Goal: Information Seeking & Learning: Learn about a topic

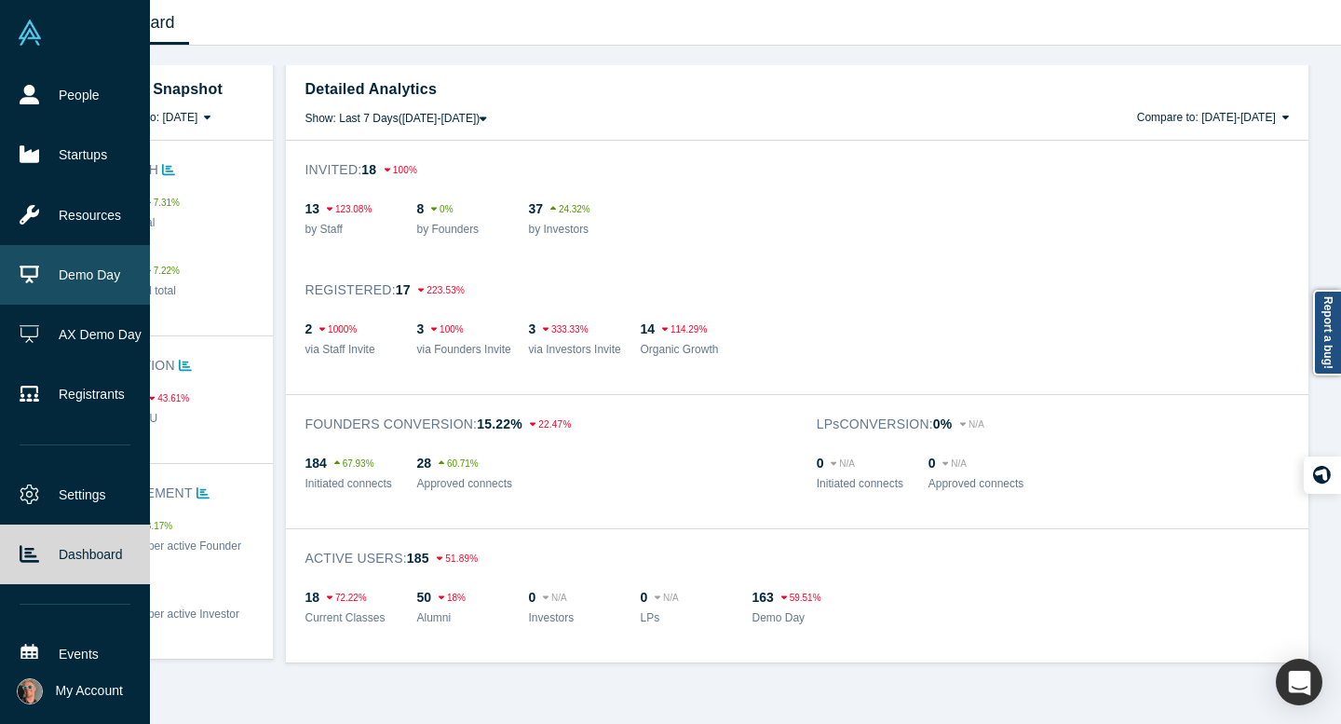
click at [101, 268] on link "Demo Day" at bounding box center [75, 275] width 150 height 60
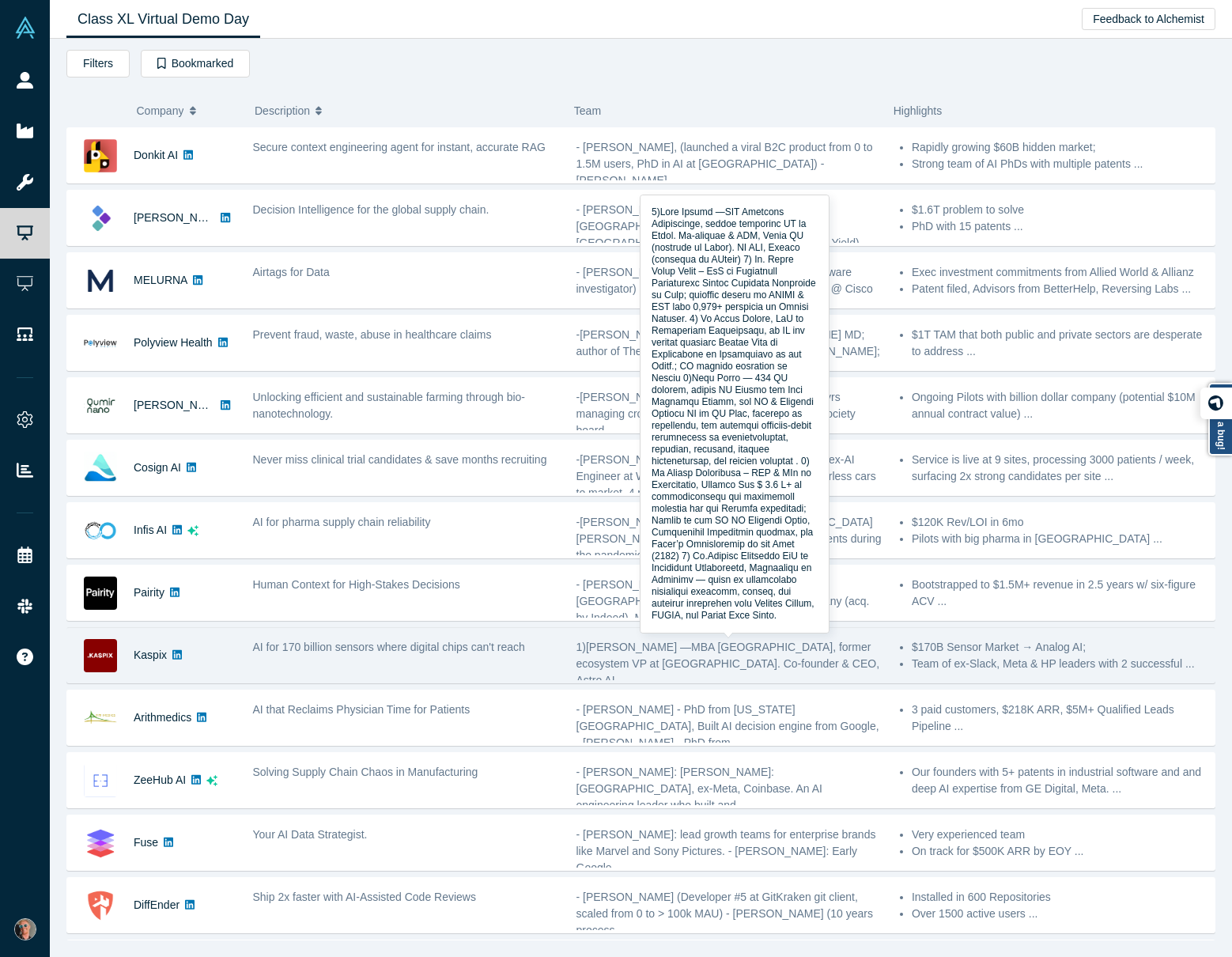
click at [682, 614] on span "1)[PERSON_NAME] —MBA [GEOGRAPHIC_DATA], former ecosystem VP at [GEOGRAPHIC_DATA…" at bounding box center [729, 664] width 304 height 46
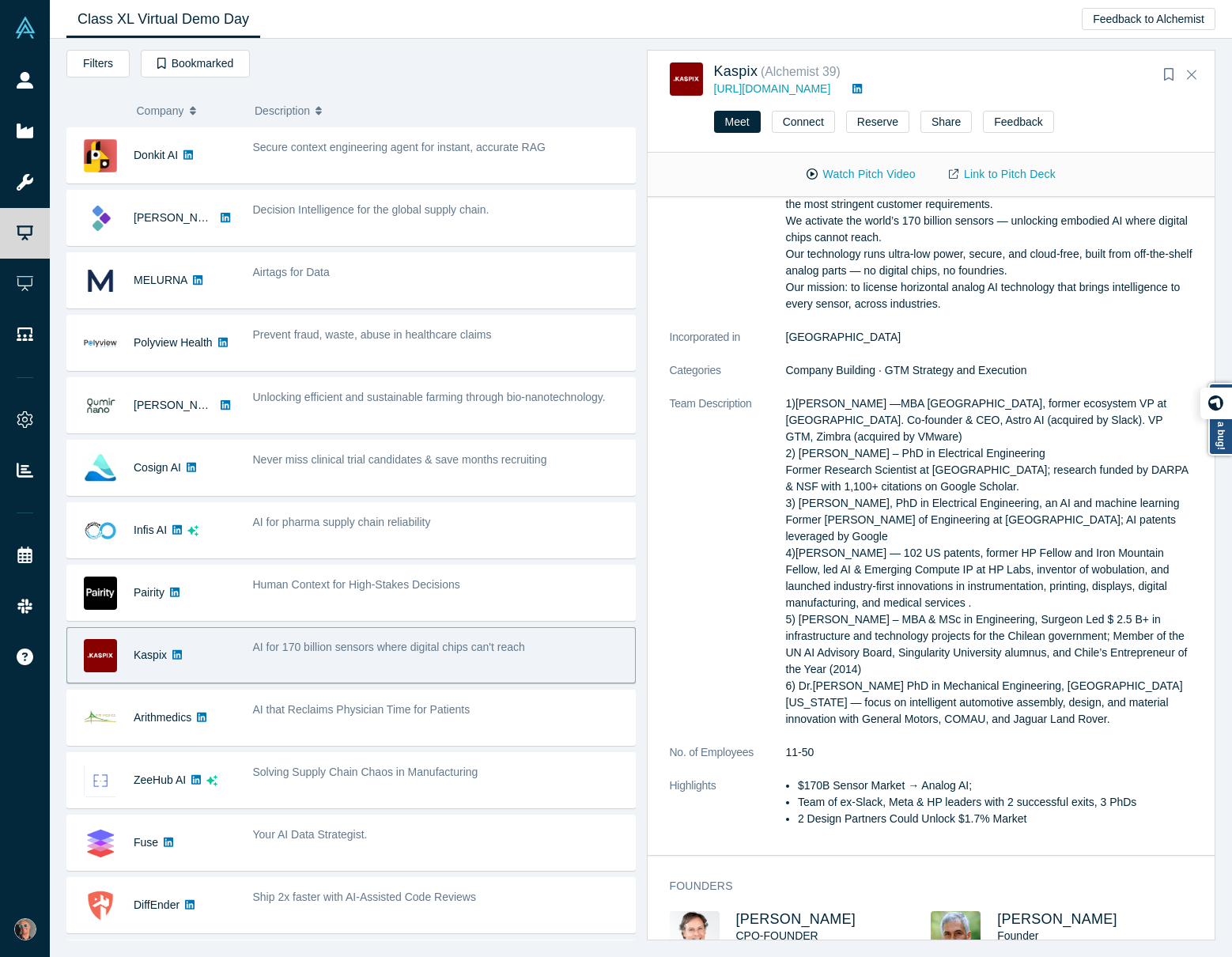
scroll to position [72, 0]
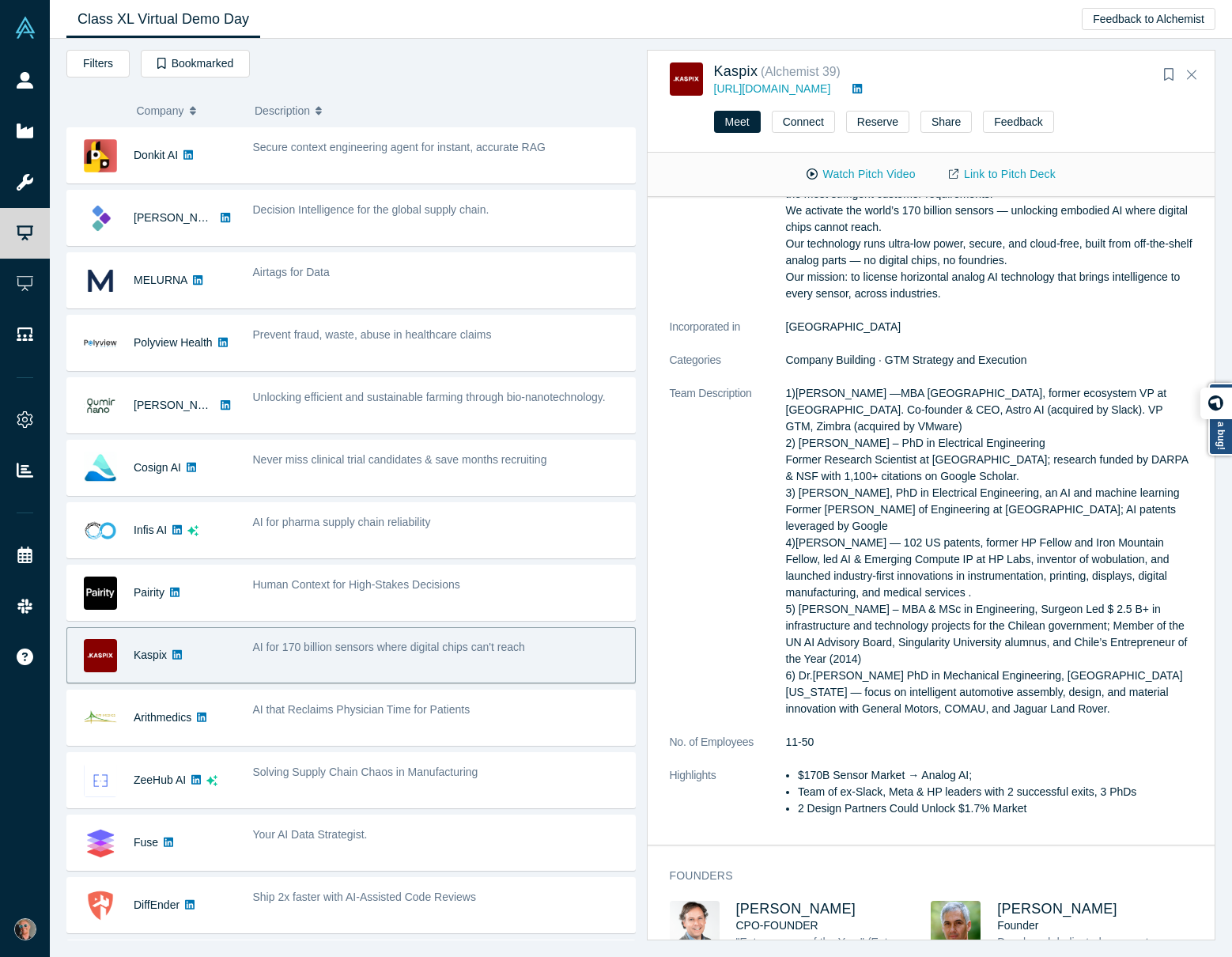
click at [803, 614] on li "2 Design Partners Could Unlock $1.7% Market" at bounding box center [995, 809] width 395 height 17
drag, startPoint x: 799, startPoint y: 808, endPoint x: 1069, endPoint y: 811, distance: 270.0
click at [1069, 614] on li "2 Design Partners Could Unlock $1.7% Market" at bounding box center [995, 809] width 395 height 17
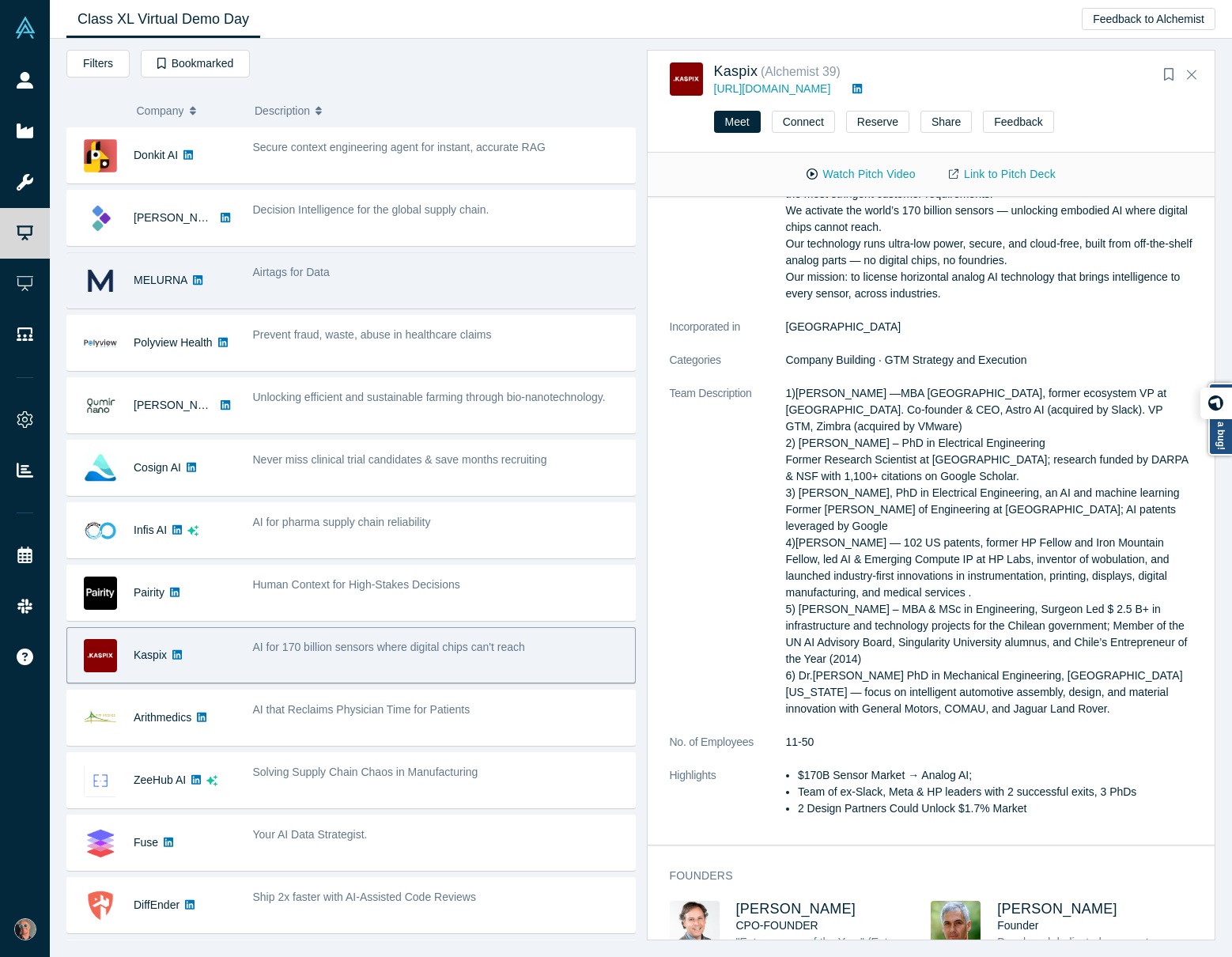
click at [318, 285] on div "Airtags for Data" at bounding box center [440, 280] width 391 height 50
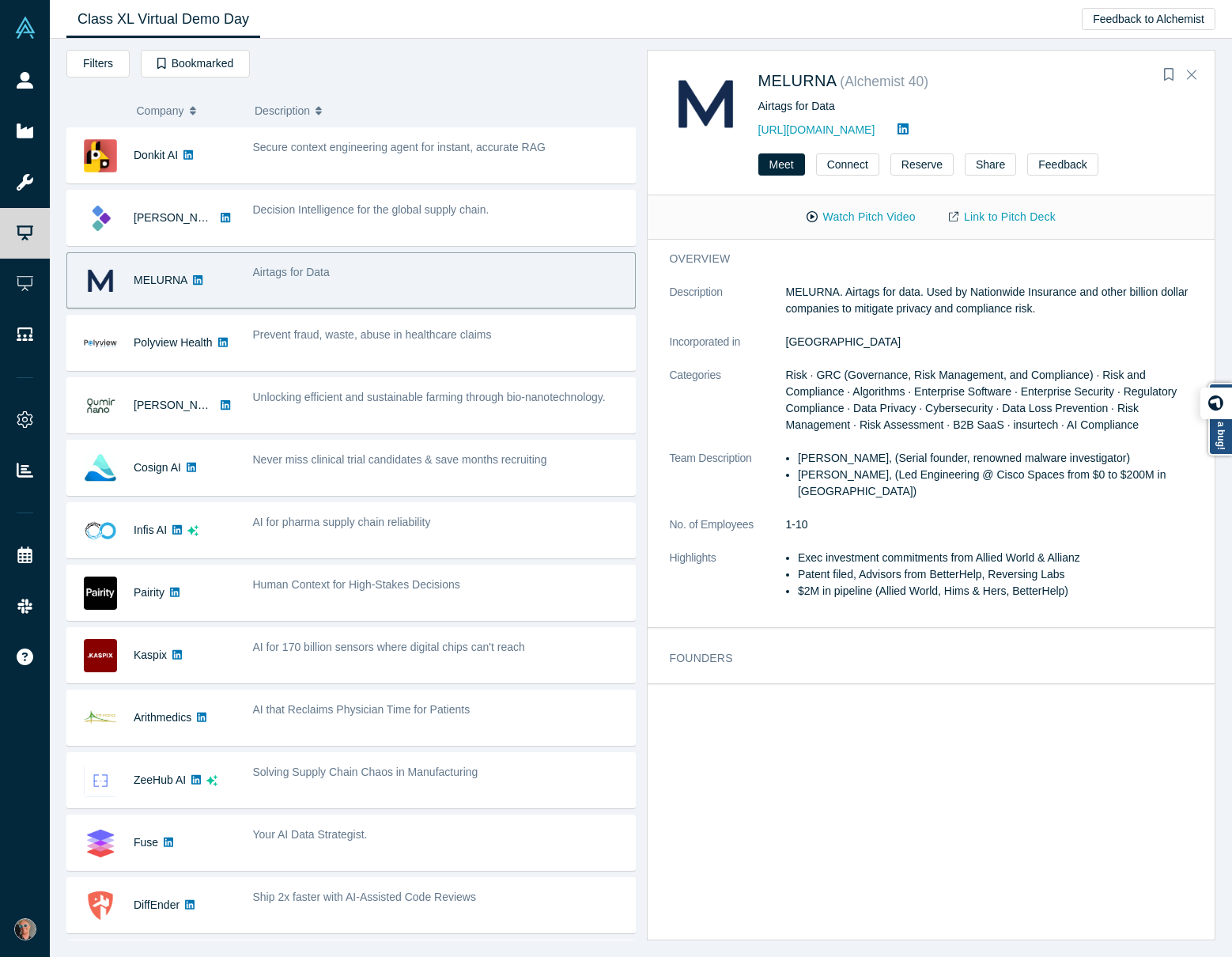
scroll to position [0, 0]
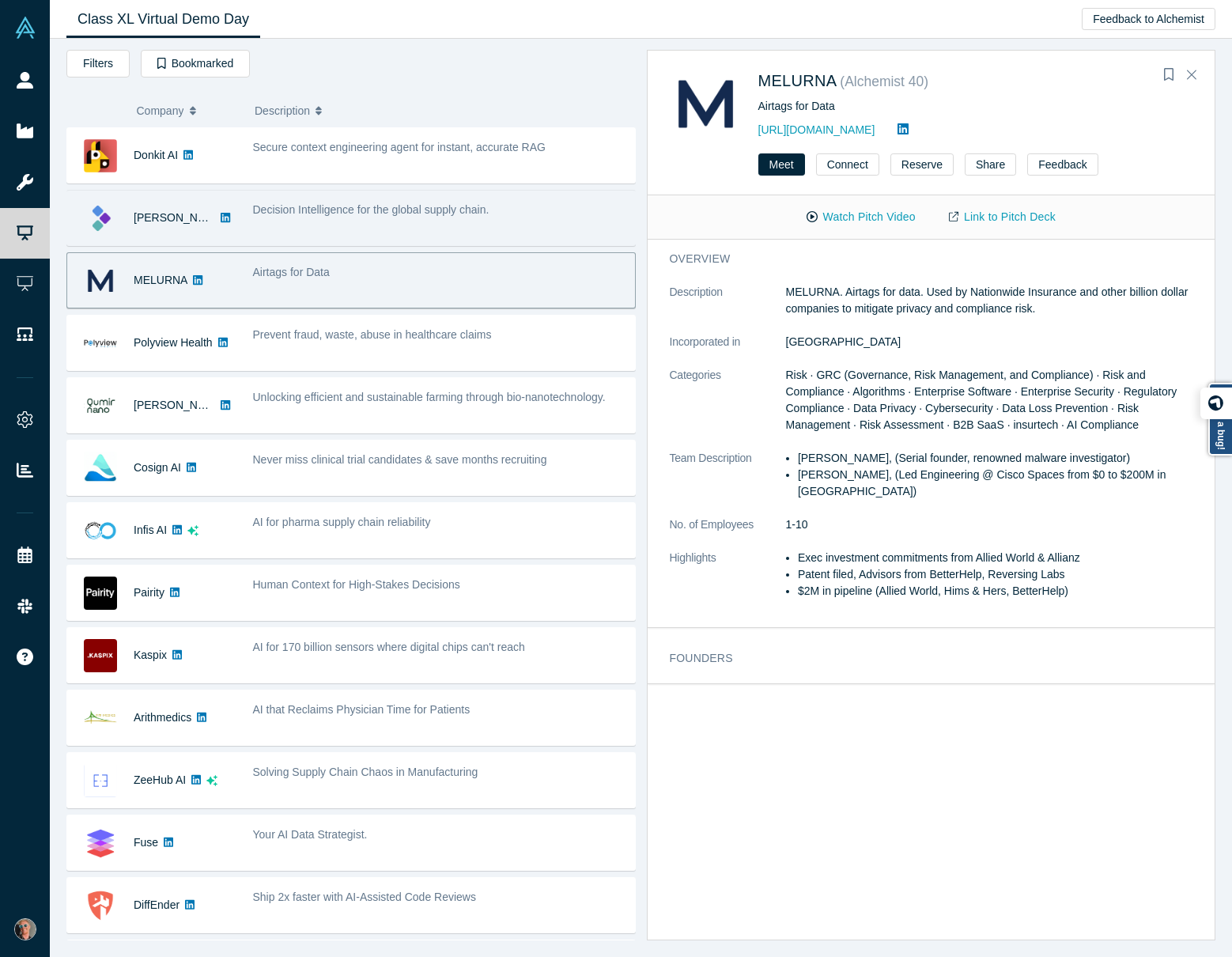
drag, startPoint x: 313, startPoint y: 214, endPoint x: 454, endPoint y: 218, distance: 141.1
click at [314, 214] on span "Decision Intelligence for the global supply chain." at bounding box center [371, 209] width 237 height 13
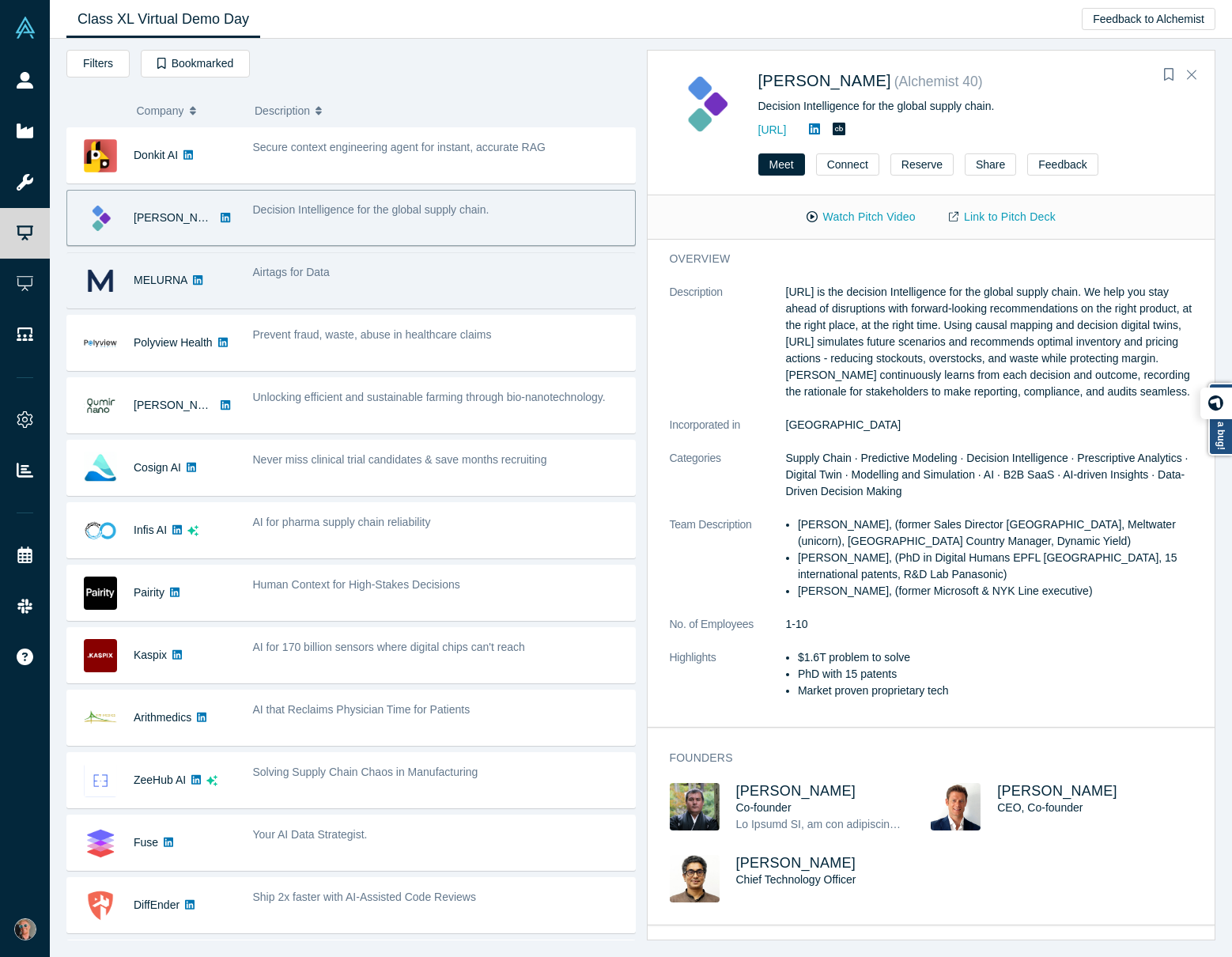
click at [299, 276] on span "Airtags for Data" at bounding box center [291, 272] width 76 height 13
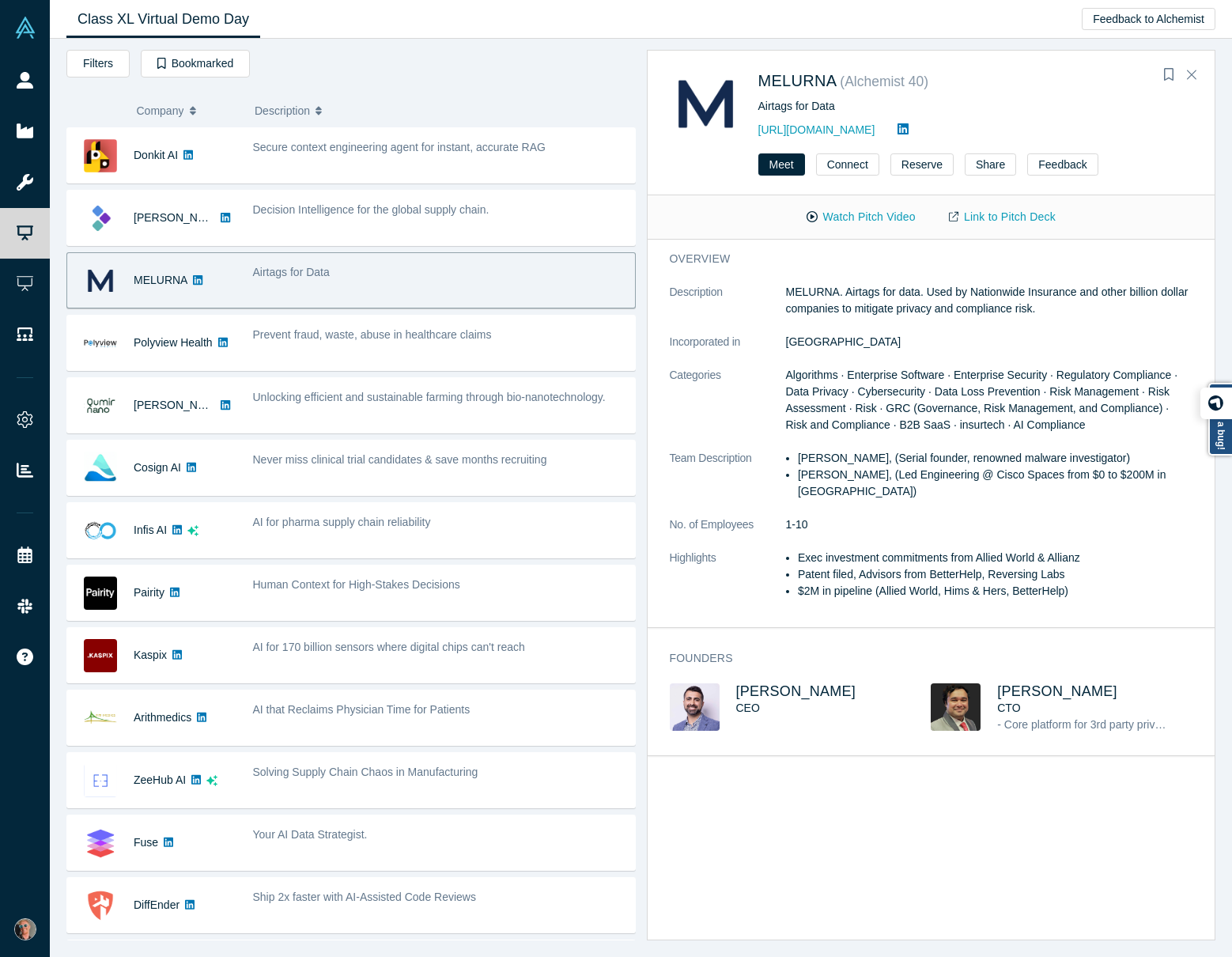
click at [917, 458] on li "[PERSON_NAME], (Serial founder, renowned malware investigator)" at bounding box center [995, 459] width 395 height 17
drag, startPoint x: 791, startPoint y: 458, endPoint x: 908, endPoint y: 452, distance: 117.2
click at [874, 459] on ul "[PERSON_NAME], (Serial founder, renowned malware investigator) [PERSON_NAME], (…" at bounding box center [990, 475] width 408 height 50
click at [908, 452] on li "[PERSON_NAME], (Serial founder, renowned malware investigator)" at bounding box center [995, 459] width 395 height 17
click at [977, 464] on li "[PERSON_NAME], (Serial founder, renowned malware investigator)" at bounding box center [995, 459] width 395 height 17
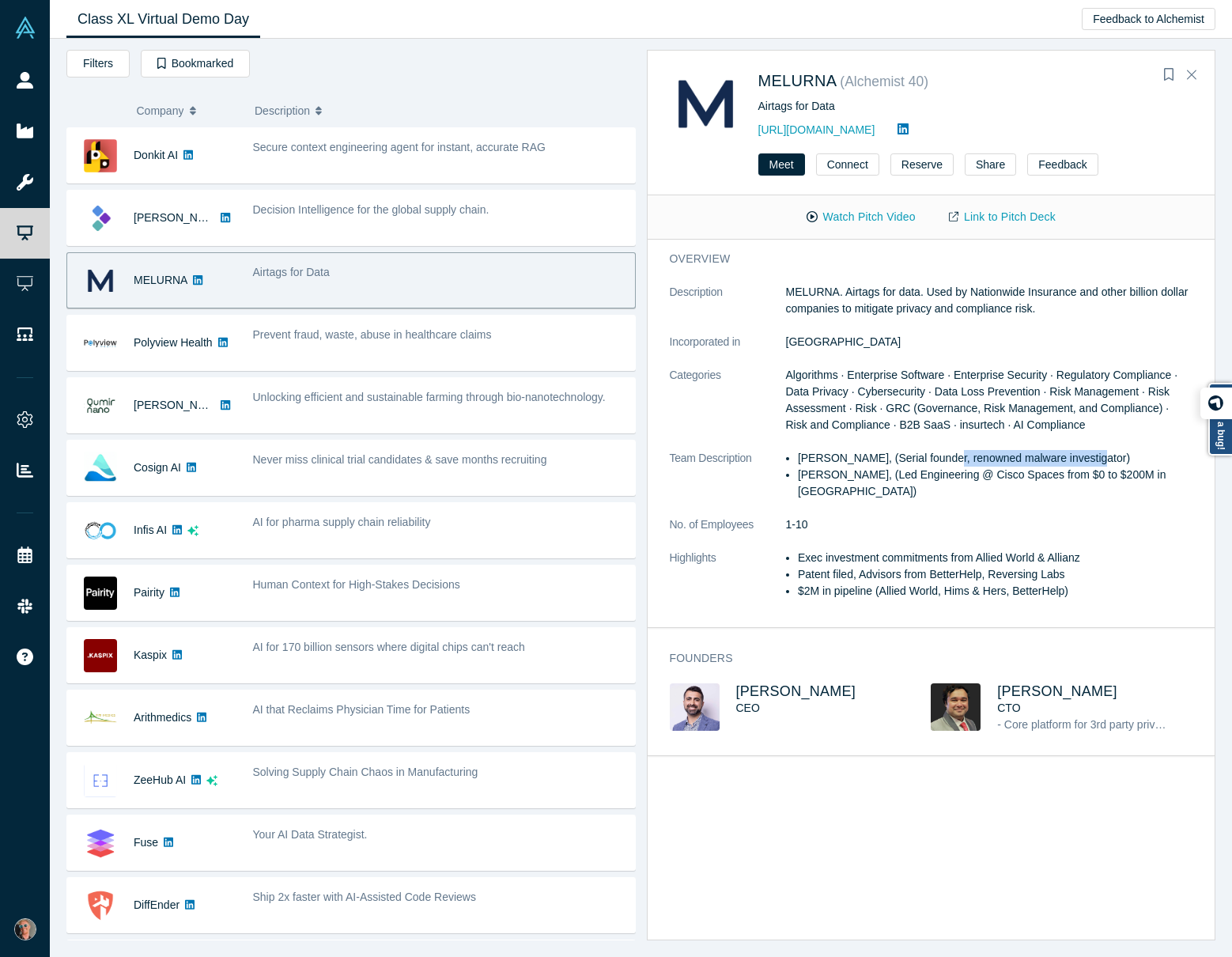
drag, startPoint x: 942, startPoint y: 459, endPoint x: 1088, endPoint y: 456, distance: 146.0
click at [1088, 456] on li "[PERSON_NAME], (Serial founder, renowned malware investigator)" at bounding box center [995, 459] width 395 height 17
click at [807, 478] on li "[PERSON_NAME], (Led Engineering @ Cisco Spaces from $0 to $200M in [GEOGRAPHIC_…" at bounding box center [995, 483] width 395 height 33
drag, startPoint x: 803, startPoint y: 477, endPoint x: 948, endPoint y: 495, distance: 146.1
click at [948, 495] on li "[PERSON_NAME], (Led Engineering @ Cisco Spaces from $0 to $200M in [GEOGRAPHIC_…" at bounding box center [995, 483] width 395 height 33
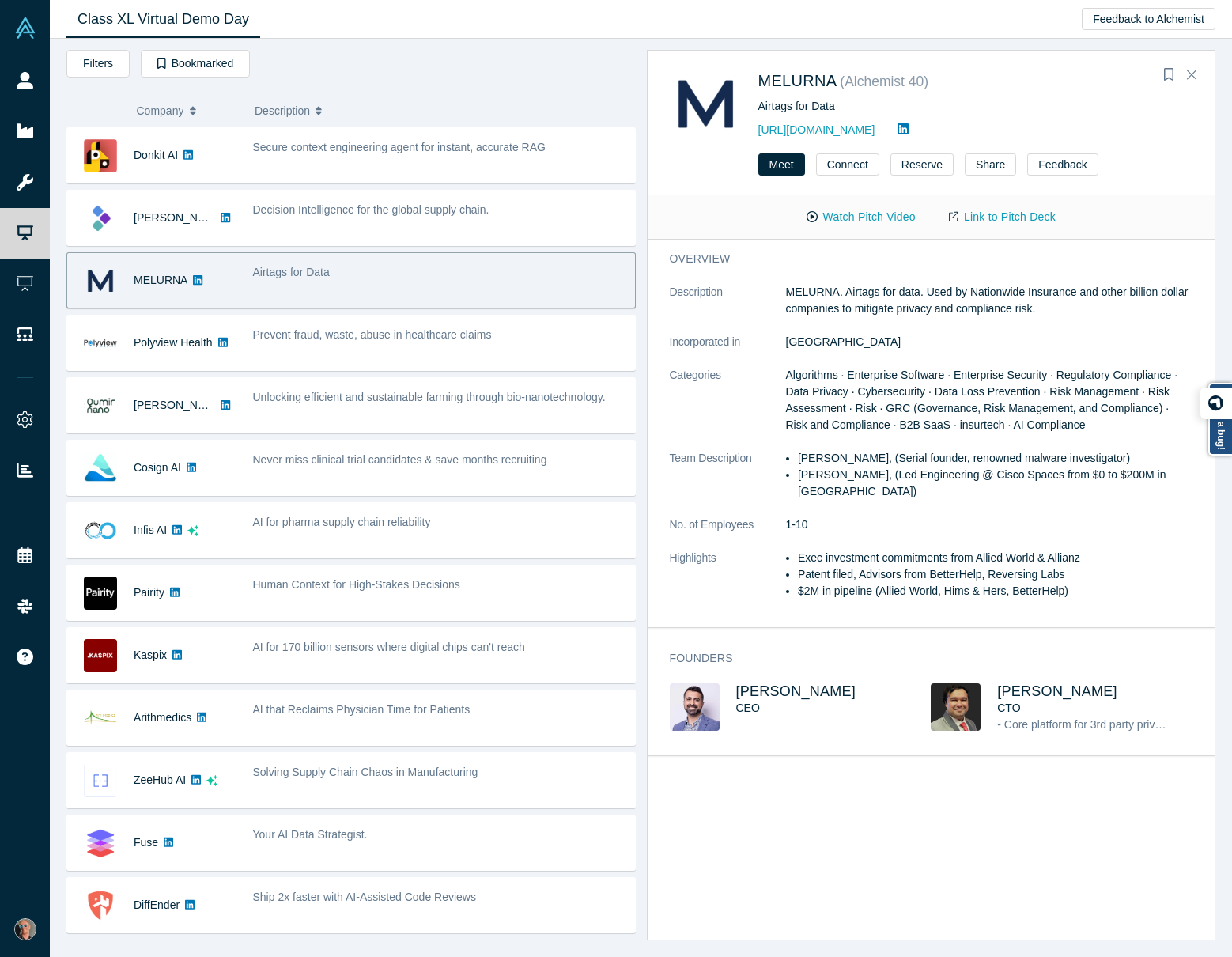
click at [948, 496] on li "[PERSON_NAME], (Led Engineering @ Cisco Spaces from $0 to $200M in [GEOGRAPHIC_…" at bounding box center [995, 483] width 395 height 33
drag, startPoint x: 800, startPoint y: 476, endPoint x: 931, endPoint y: 488, distance: 131.5
click at [931, 488] on li "[PERSON_NAME], (Led Engineering @ Cisco Spaces from $0 to $200M in [GEOGRAPHIC_…" at bounding box center [995, 483] width 395 height 33
click at [940, 488] on li "[PERSON_NAME], (Led Engineering @ Cisco Spaces from $0 to $200M in [GEOGRAPHIC_…" at bounding box center [995, 483] width 395 height 33
click at [840, 584] on li "$2M in pipeline (Allied World, Hims & Hers, BetterHelp)" at bounding box center [995, 592] width 395 height 17
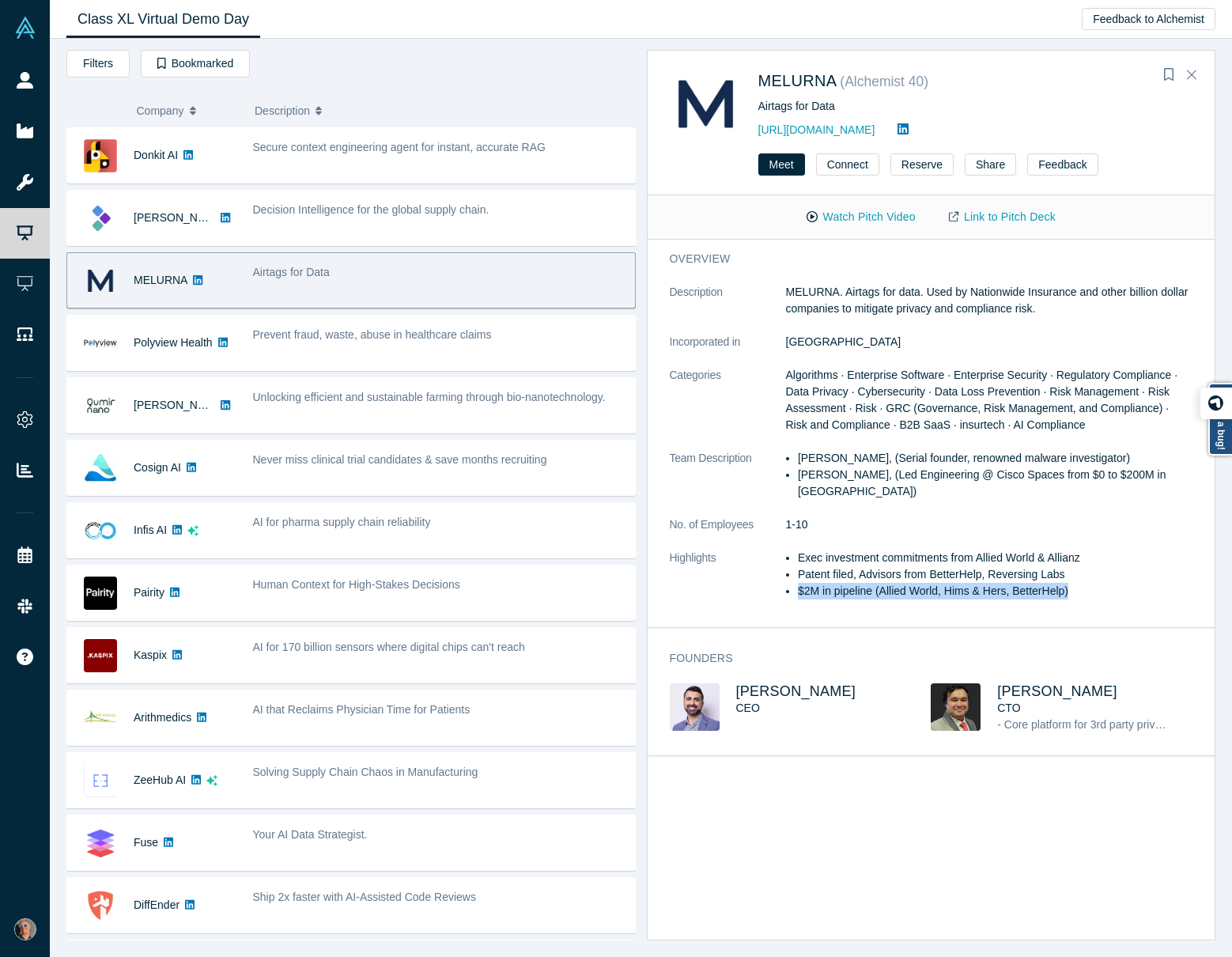
drag, startPoint x: 797, startPoint y: 593, endPoint x: 1074, endPoint y: 583, distance: 277.2
click at [1074, 583] on li "$2M in pipeline (Allied World, Hims & Hers, BetterHelp)" at bounding box center [995, 592] width 395 height 17
click at [885, 592] on li "$2M in pipeline (Allied World, Hims & Hers, BetterHelp)" at bounding box center [995, 592] width 395 height 17
drag, startPoint x: 1038, startPoint y: 588, endPoint x: 879, endPoint y: 596, distance: 159.2
click at [879, 596] on li "$2M in pipeline (Allied World, Hims & Hers, BetterHelp)" at bounding box center [995, 592] width 395 height 17
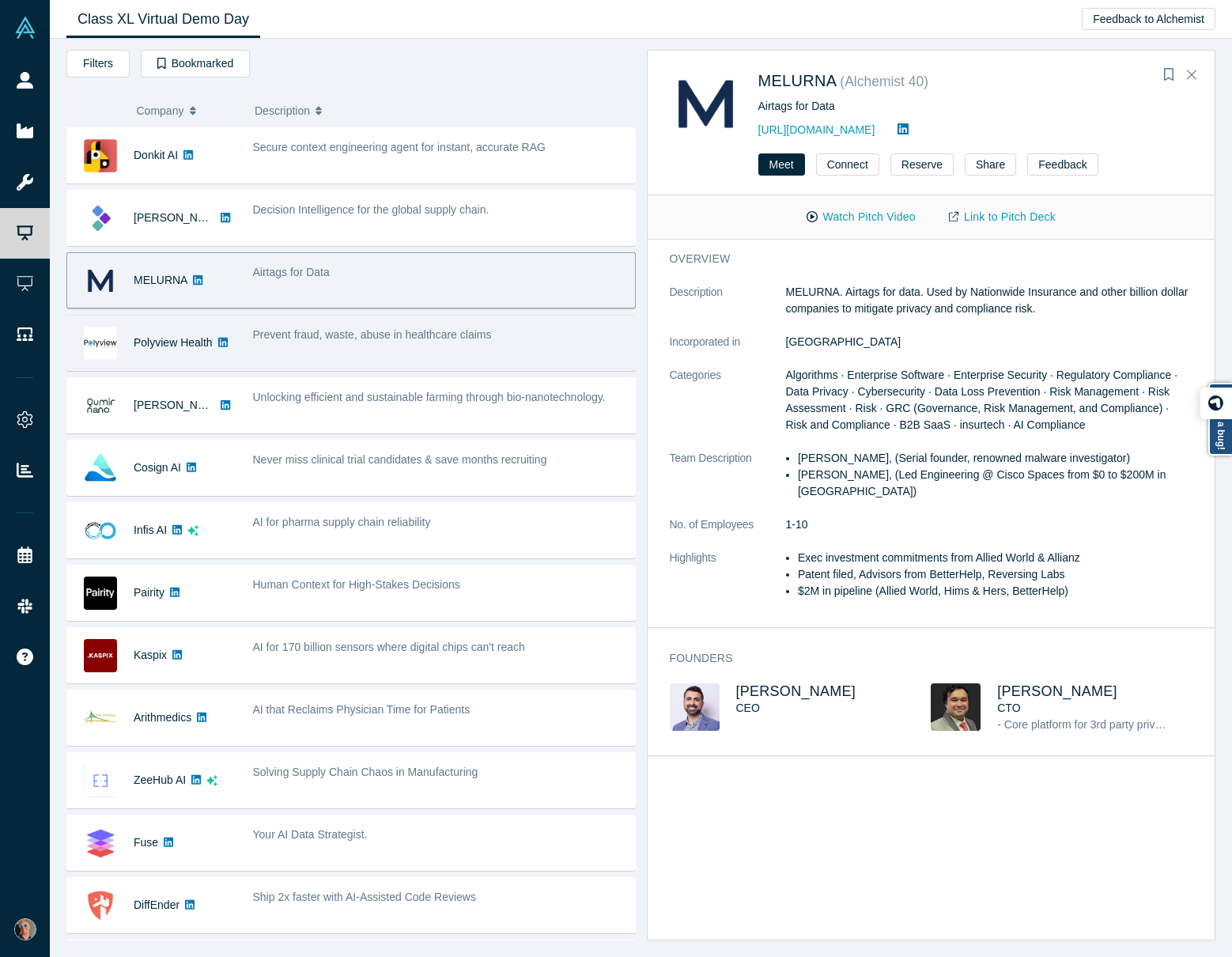
click at [348, 350] on div "Prevent fraud, waste, abuse in healthcare claims" at bounding box center [440, 342] width 391 height 50
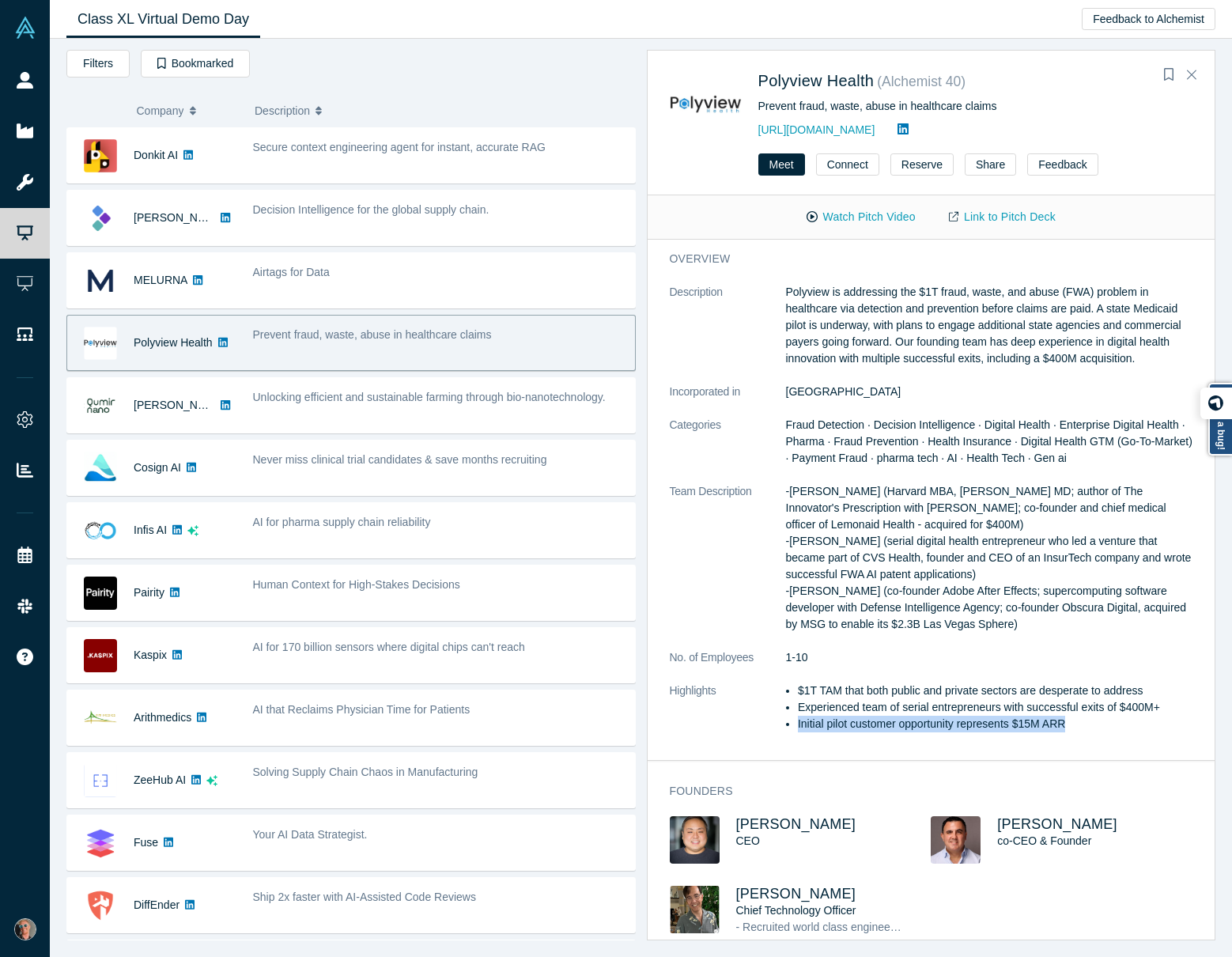
drag, startPoint x: 798, startPoint y: 744, endPoint x: 1136, endPoint y: 738, distance: 338.1
click at [1136, 614] on li "Initial pilot customer opportunity represents $15M ARR" at bounding box center [995, 724] width 395 height 17
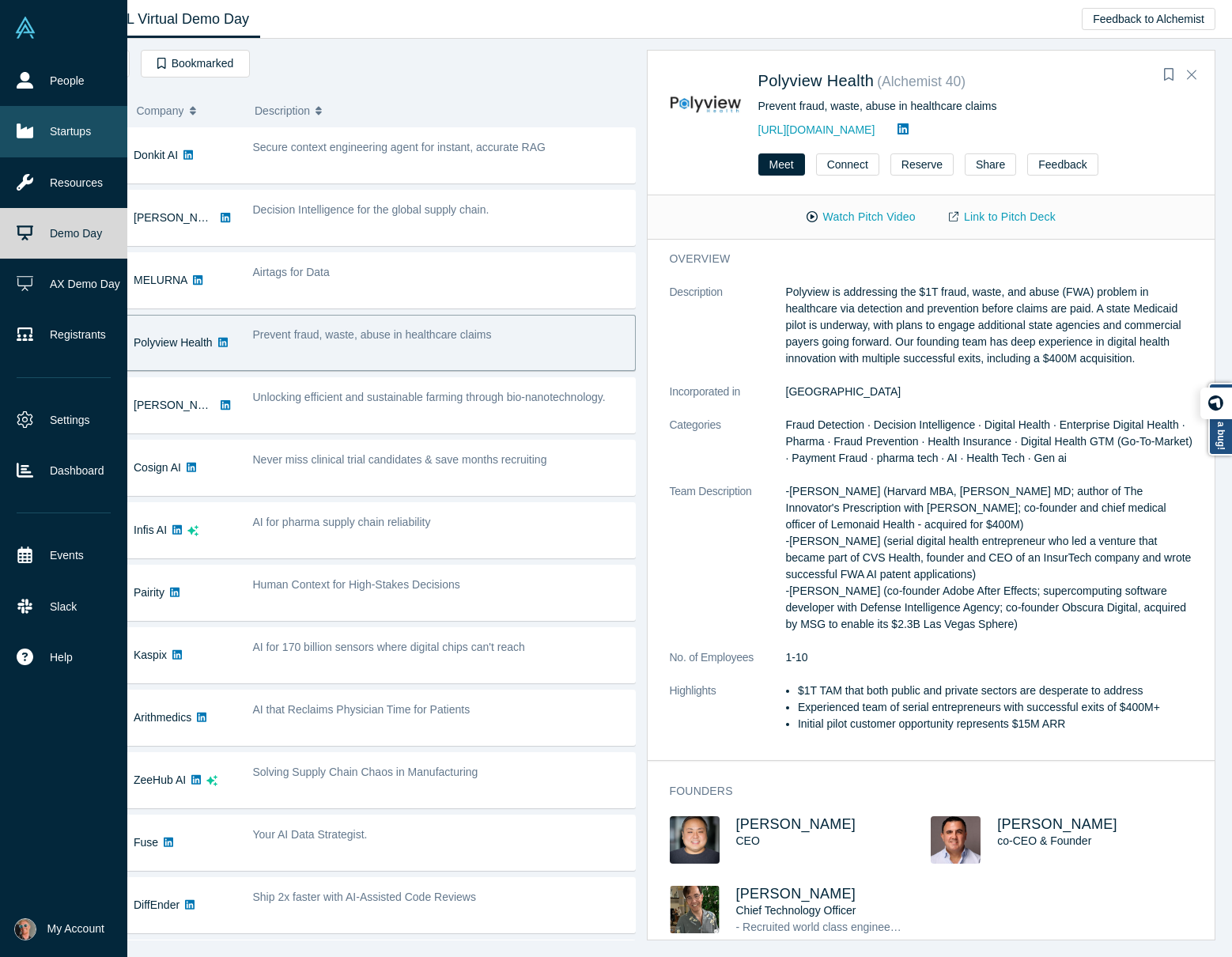
click at [20, 131] on icon at bounding box center [25, 131] width 17 height 14
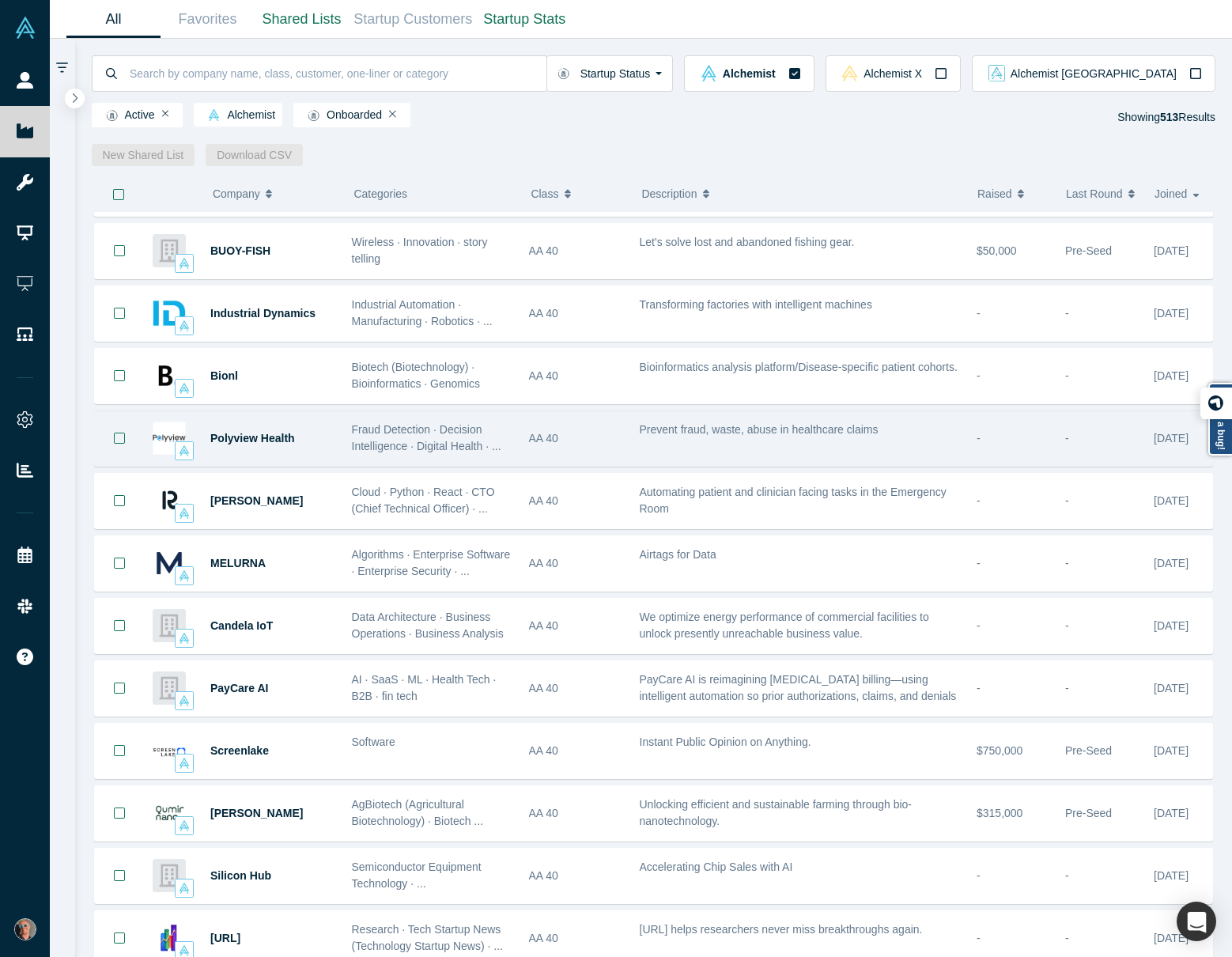
scroll to position [557, 0]
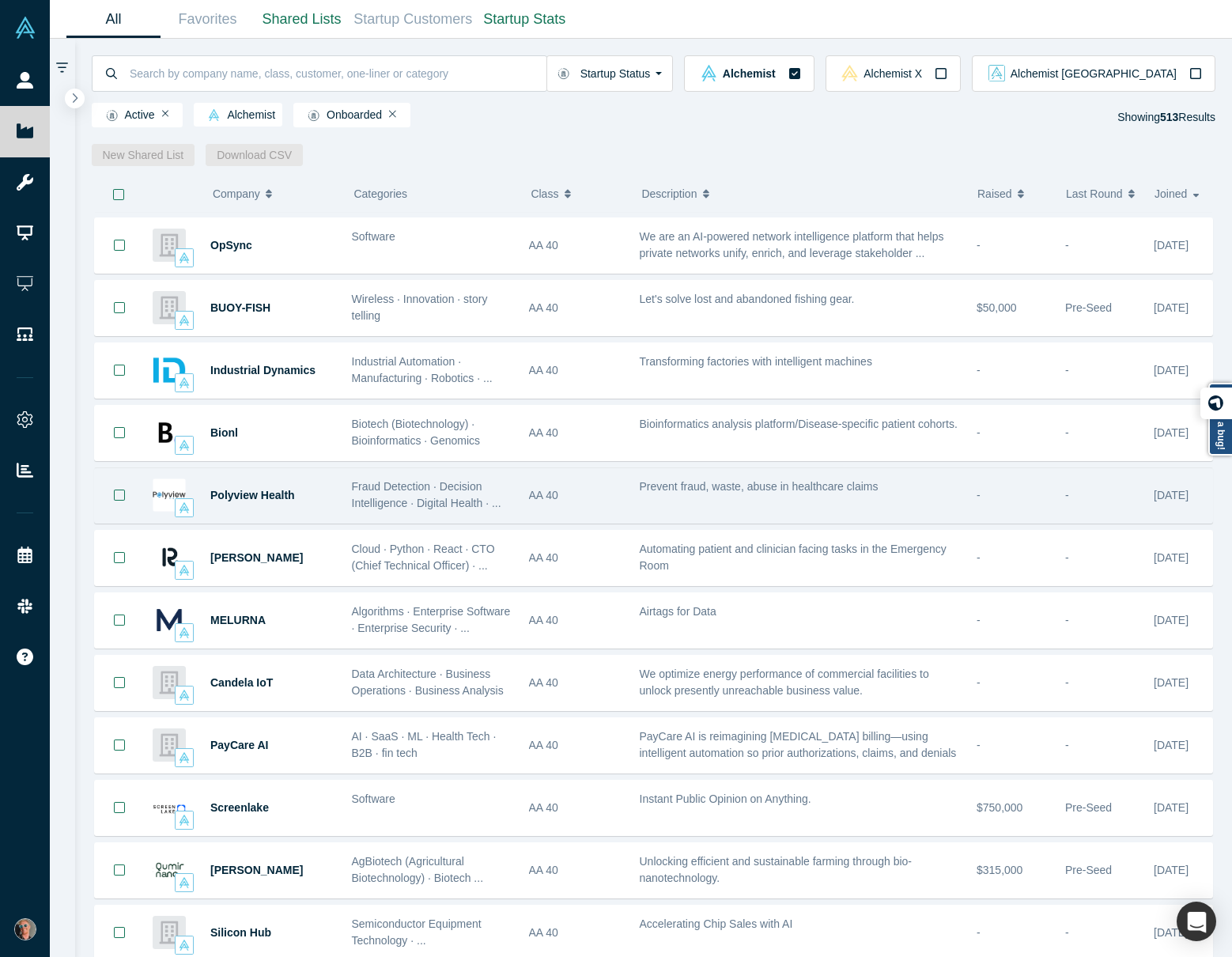
click at [1138, 516] on div "[DATE]" at bounding box center [1179, 495] width 66 height 54
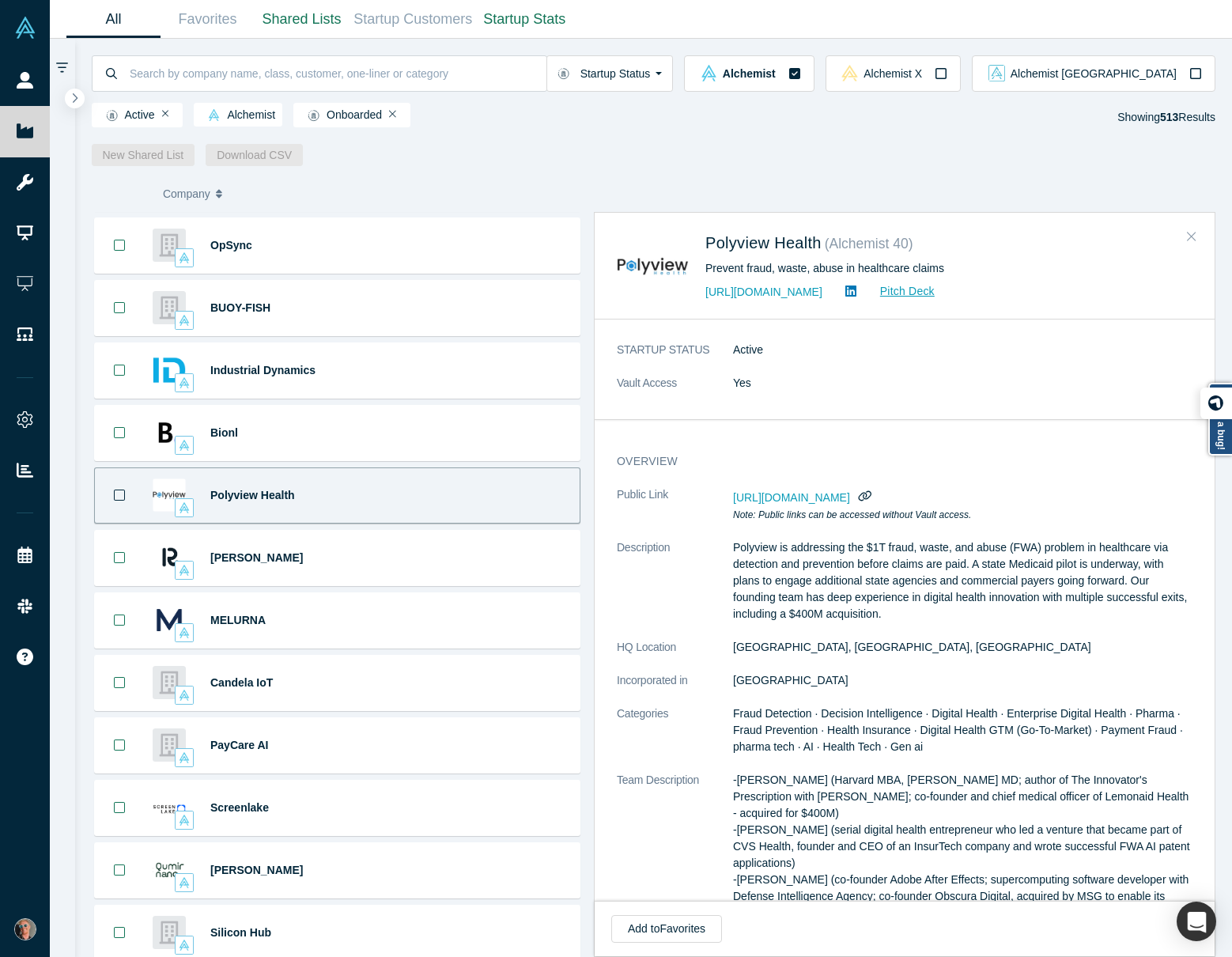
click at [1138, 237] on icon "Close" at bounding box center [1191, 236] width 9 height 14
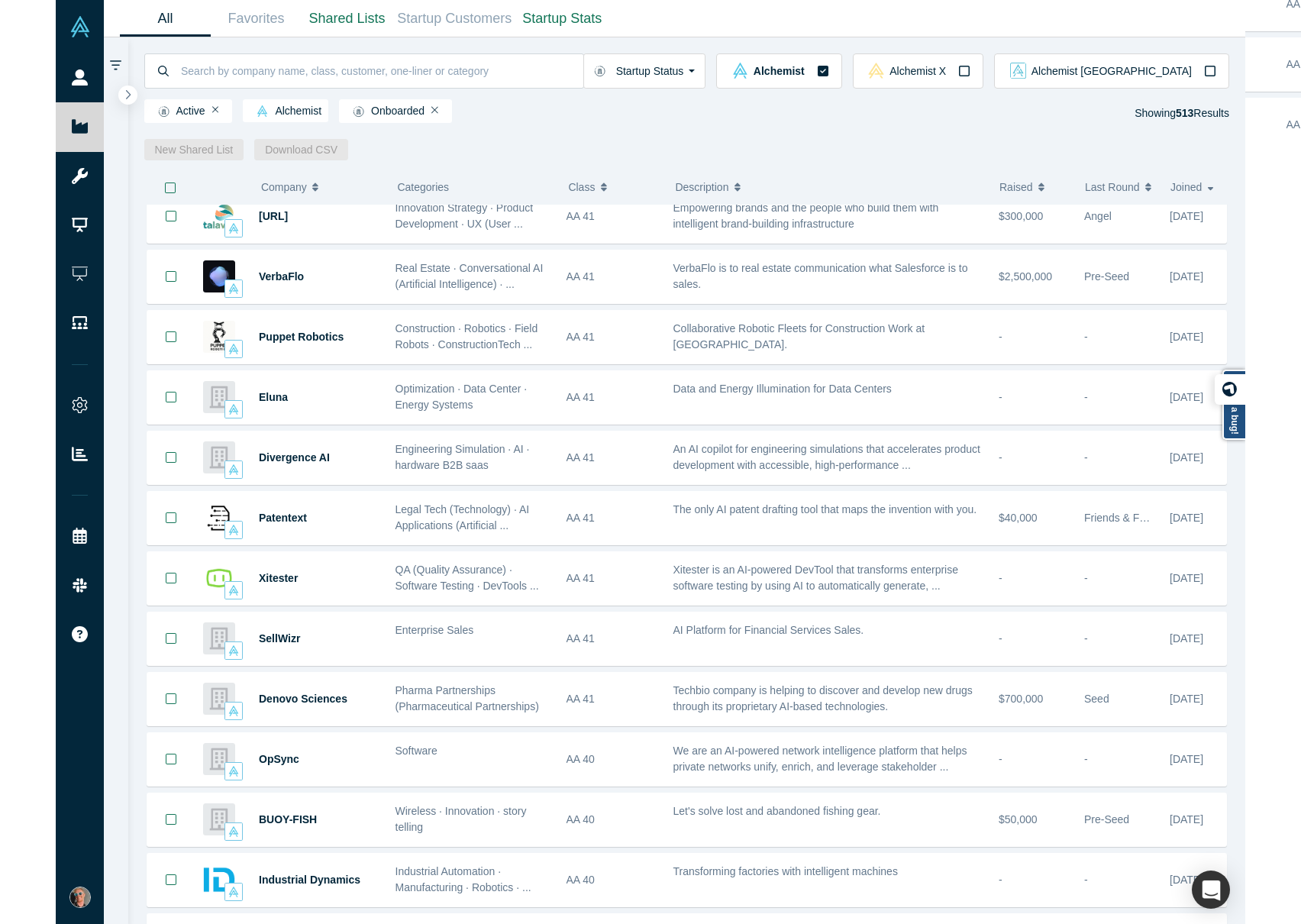
scroll to position [0, 0]
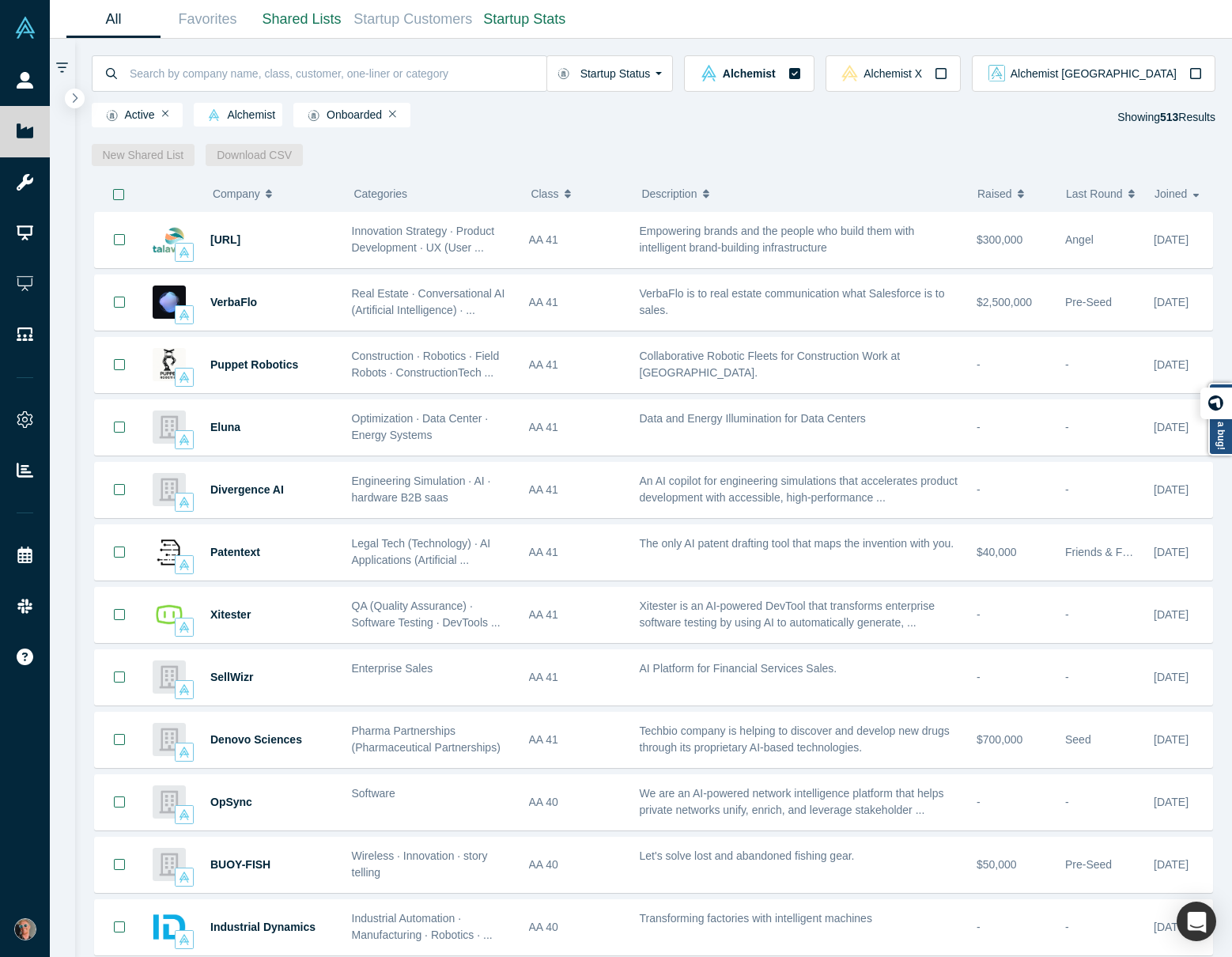
click at [1138, 117] on strong "513" at bounding box center [1169, 116] width 18 height 13
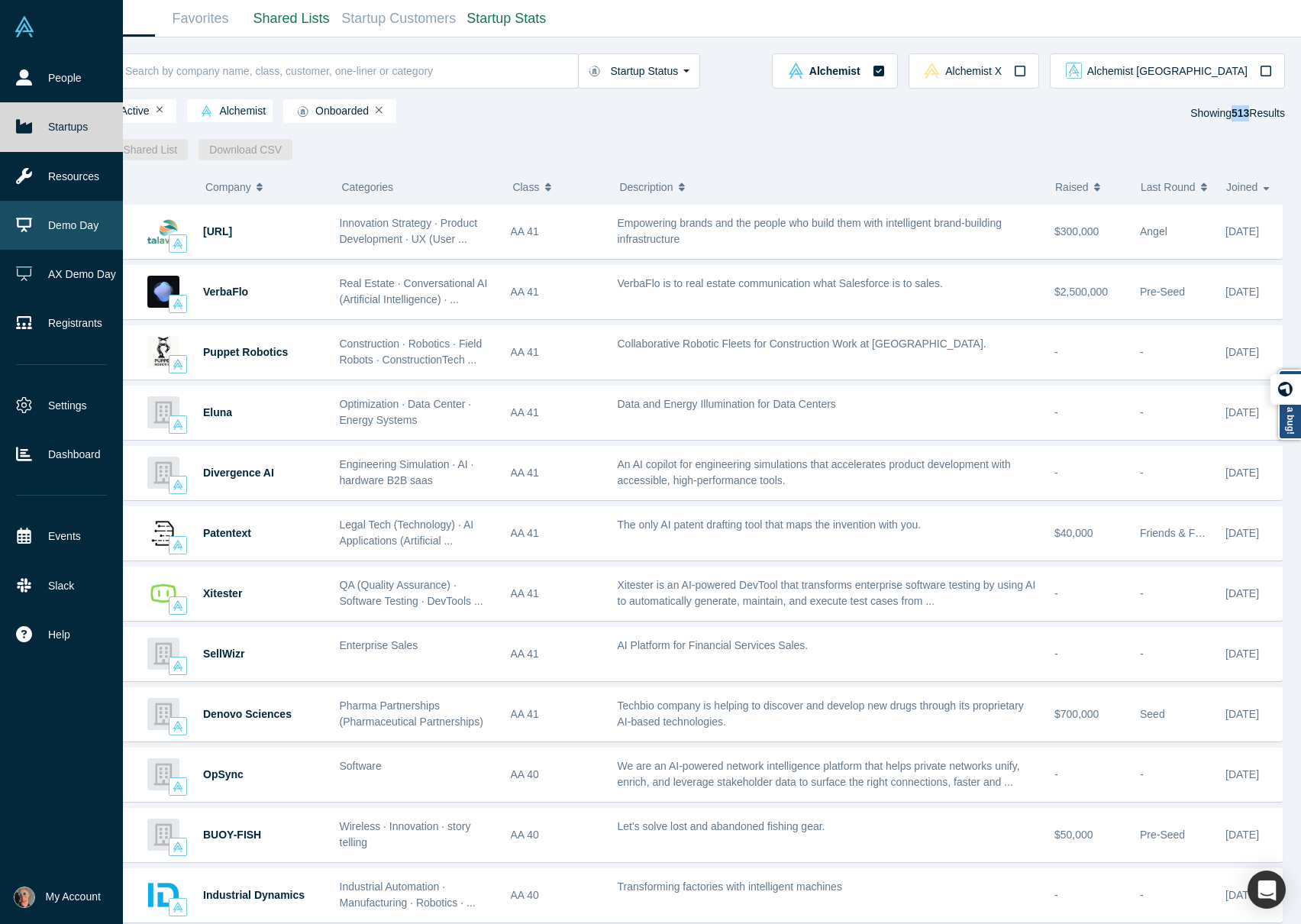
click at [78, 221] on link "Demo Day" at bounding box center [61, 225] width 123 height 49
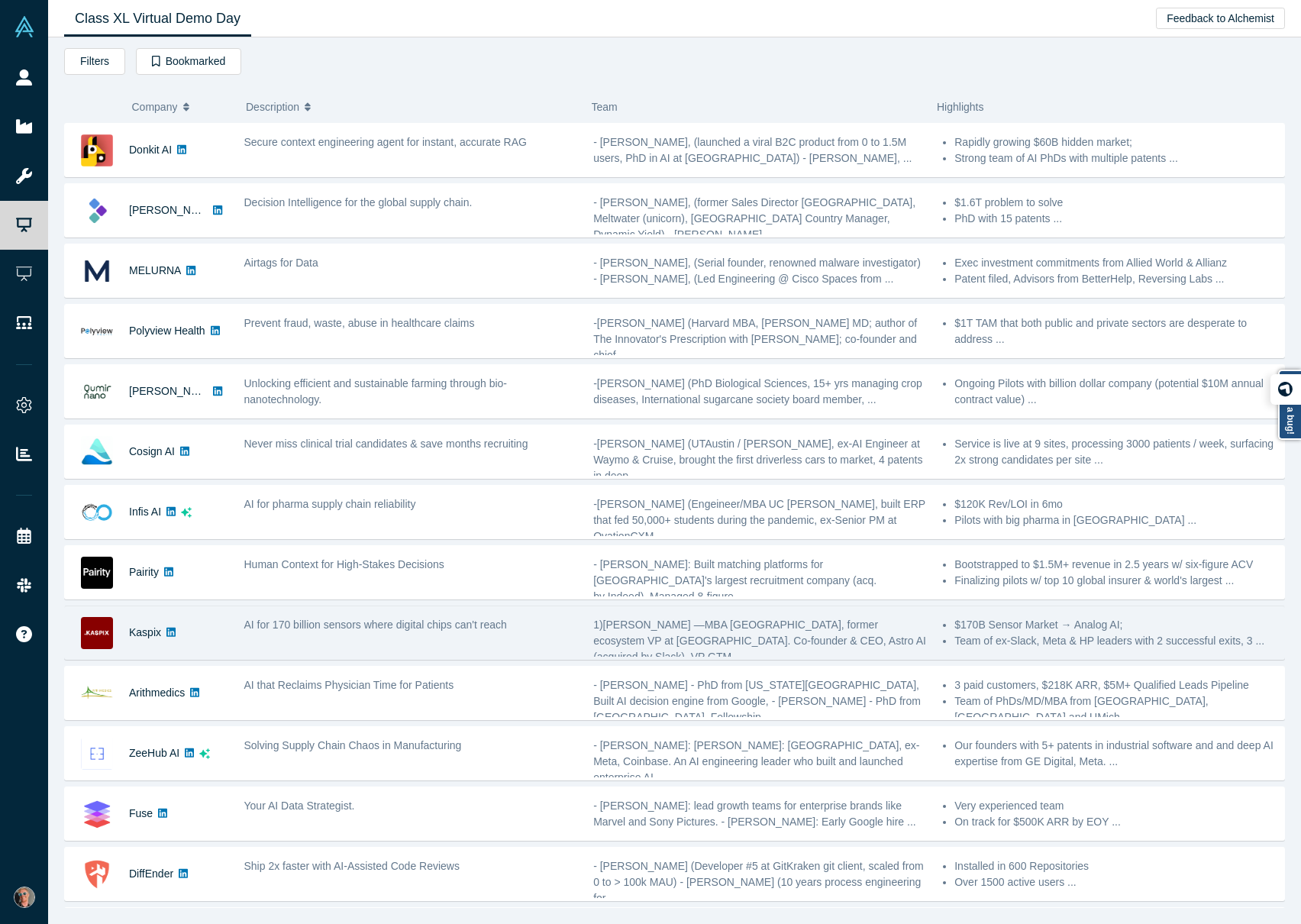
click at [335, 593] on div "AI for 170 billion sensors where digital chips can't reach" at bounding box center [411, 632] width 350 height 48
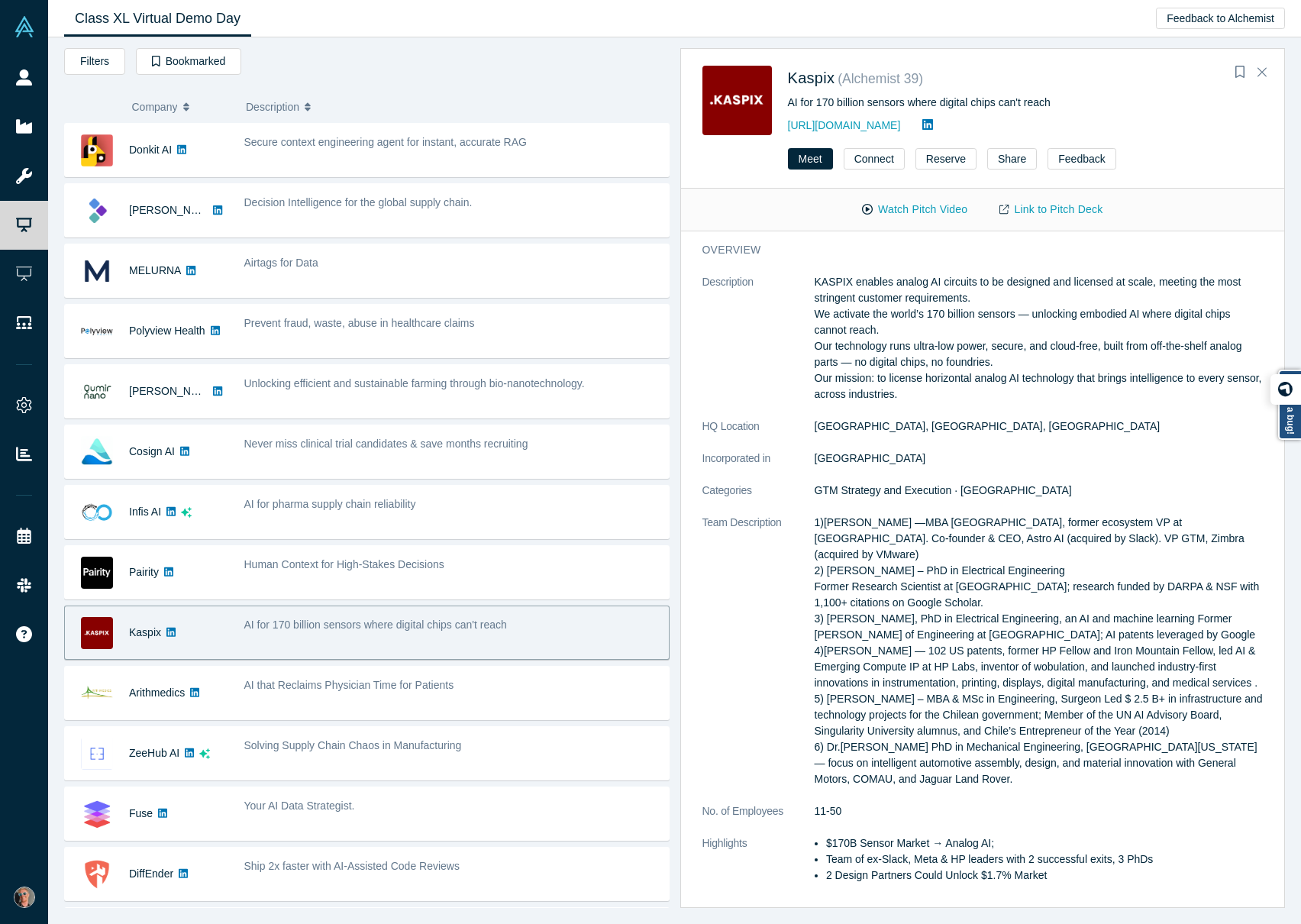
click at [443, 593] on div "AI for 170 billion sensors where digital chips can't reach" at bounding box center [453, 626] width 417 height 16
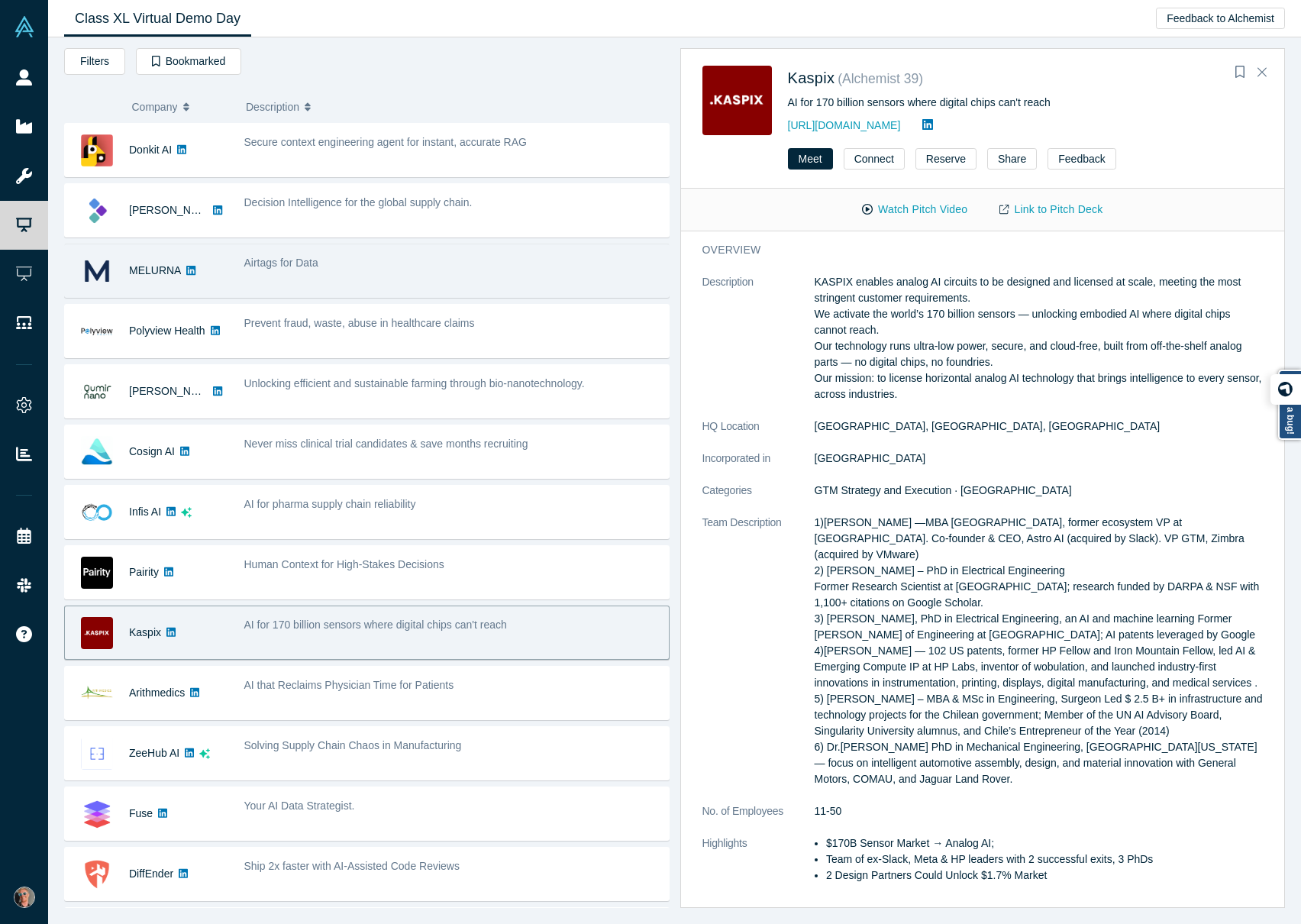
click at [357, 262] on div "Airtags for Data" at bounding box center [453, 263] width 417 height 16
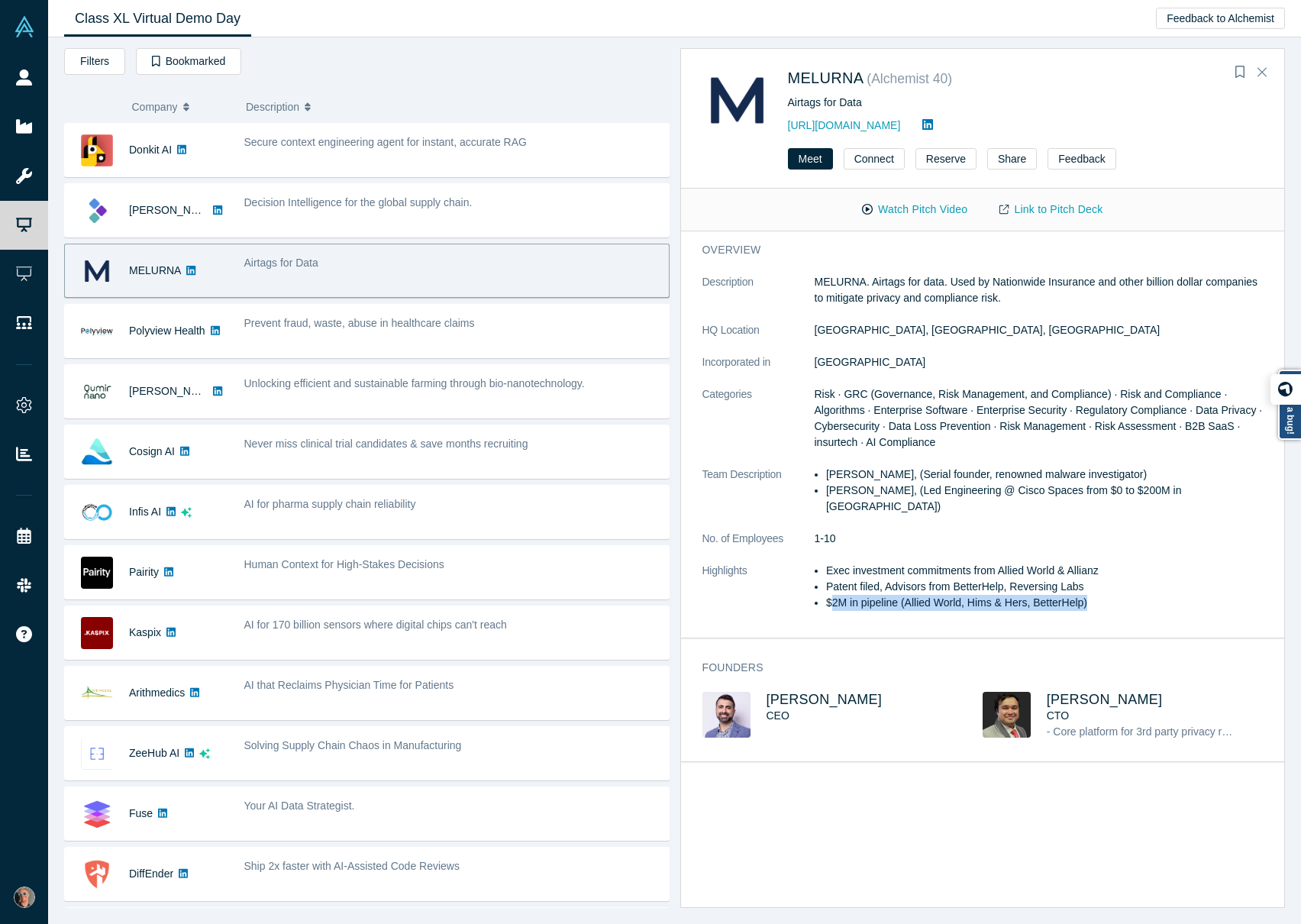
drag, startPoint x: 830, startPoint y: 589, endPoint x: 1086, endPoint y: 587, distance: 256.0
click at [1086, 593] on li "$2M in pipeline (Allied World, Hims & Hers, BetterHelp)" at bounding box center [1044, 603] width 437 height 16
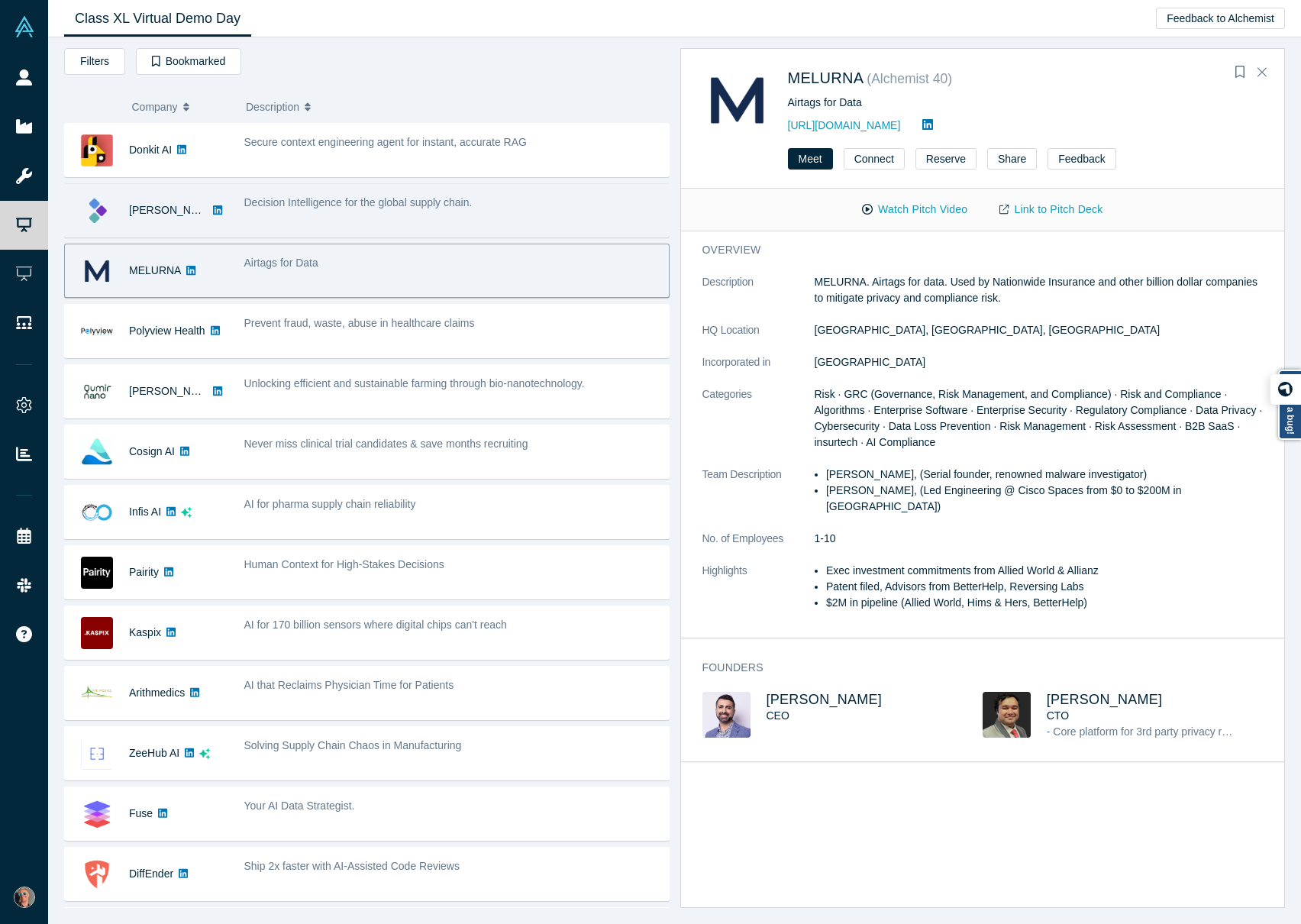
click at [314, 221] on div "Decision Intelligence for the global supply chain." at bounding box center [453, 210] width 433 height 48
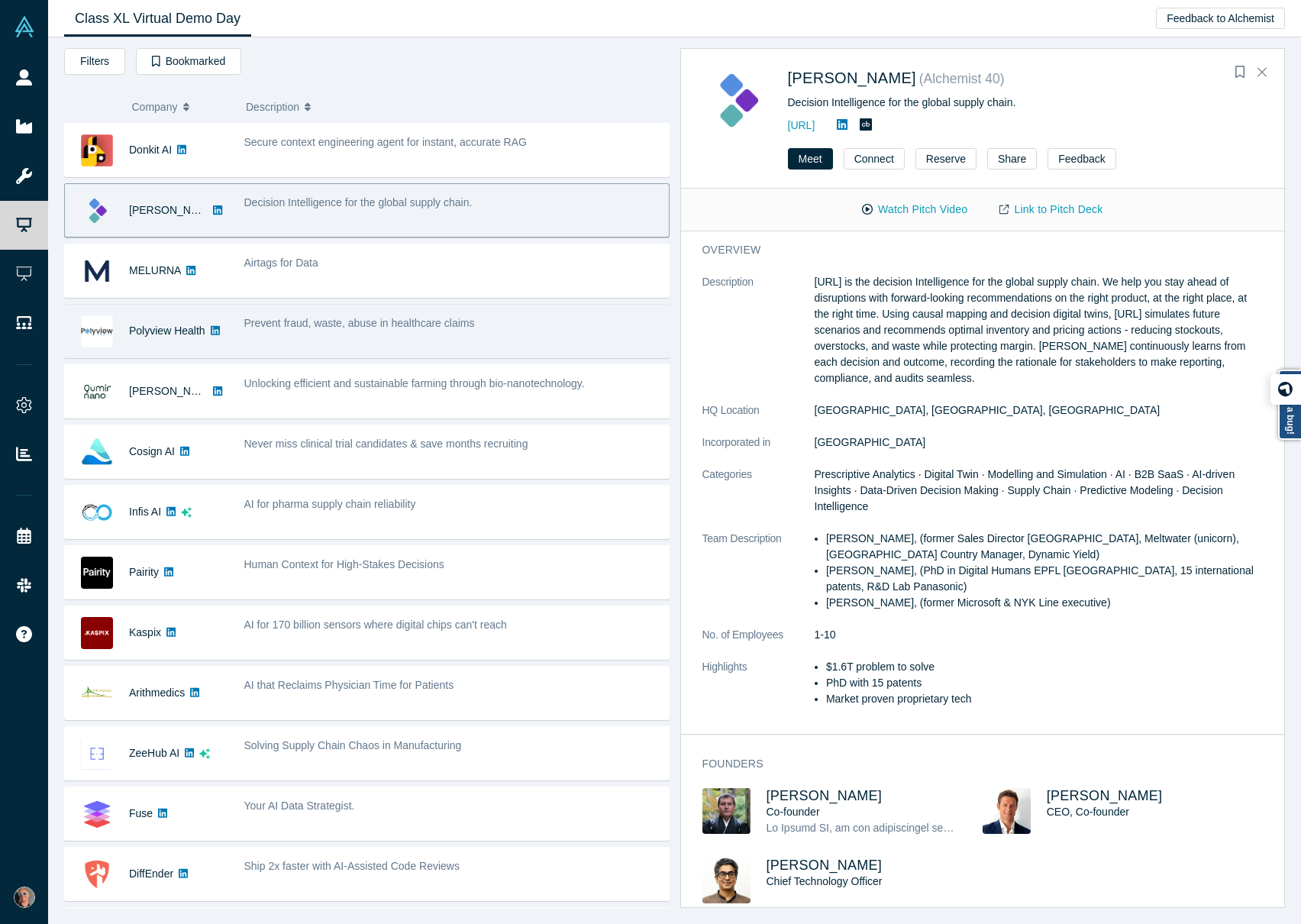
click at [345, 331] on div "Prevent fraud, waste, abuse in healthcare claims" at bounding box center [453, 330] width 433 height 48
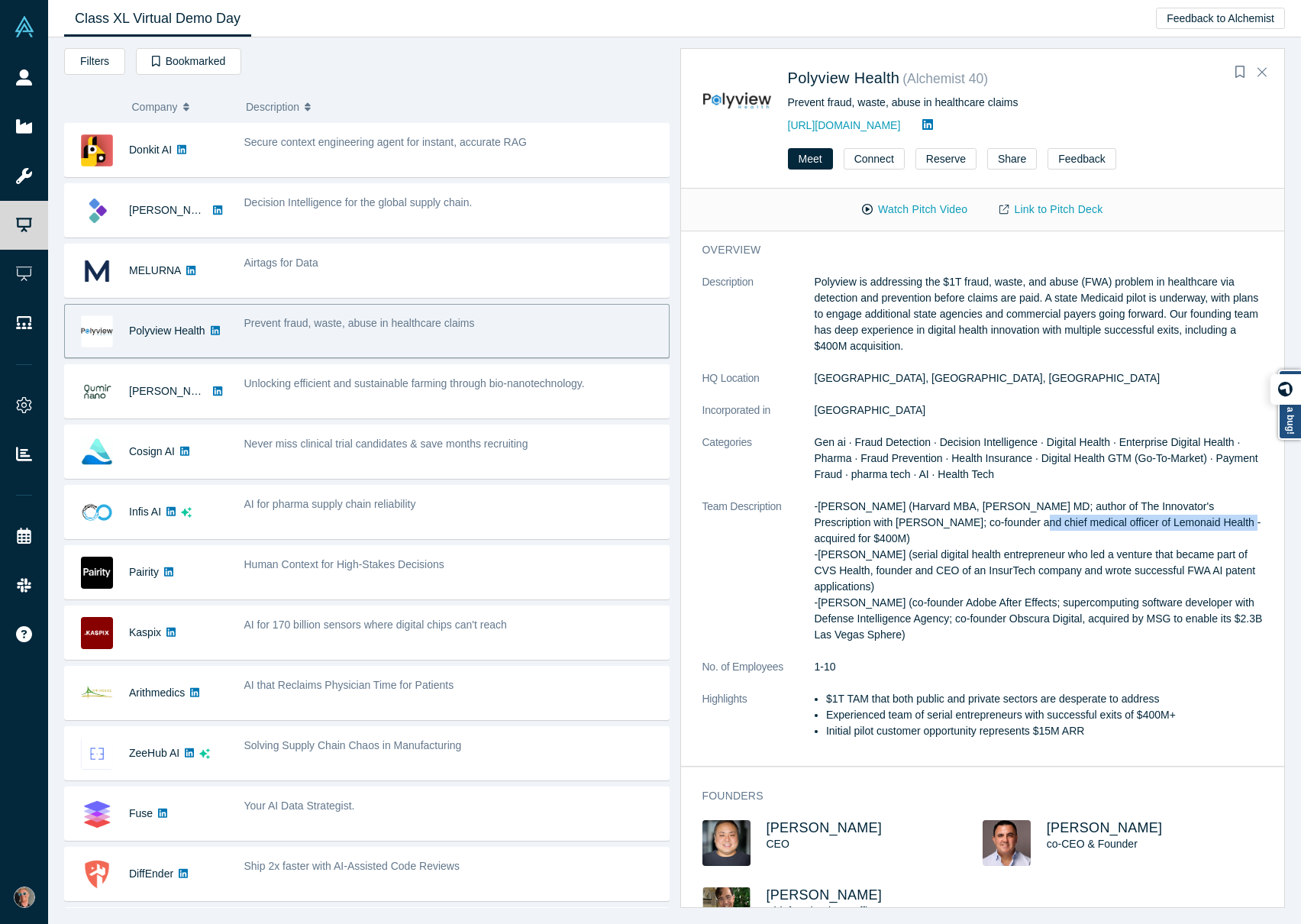
drag, startPoint x: 1002, startPoint y: 525, endPoint x: 1210, endPoint y: 522, distance: 208.0
click at [1099, 522] on p "-[PERSON_NAME] (Harvard MBA, [PERSON_NAME] MD; author of The Innovator's Prescr…" at bounding box center [1039, 571] width 449 height 144
click at [1099, 523] on p "-[PERSON_NAME] (Harvard MBA, [PERSON_NAME] MD; author of The Innovator's Prescr…" at bounding box center [1039, 571] width 449 height 144
drag, startPoint x: 821, startPoint y: 505, endPoint x: 893, endPoint y: 498, distance: 72.3
click at [893, 498] on p "-[PERSON_NAME] (Harvard MBA, [PERSON_NAME] MD; author of The Innovator's Prescr…" at bounding box center [1039, 571] width 449 height 144
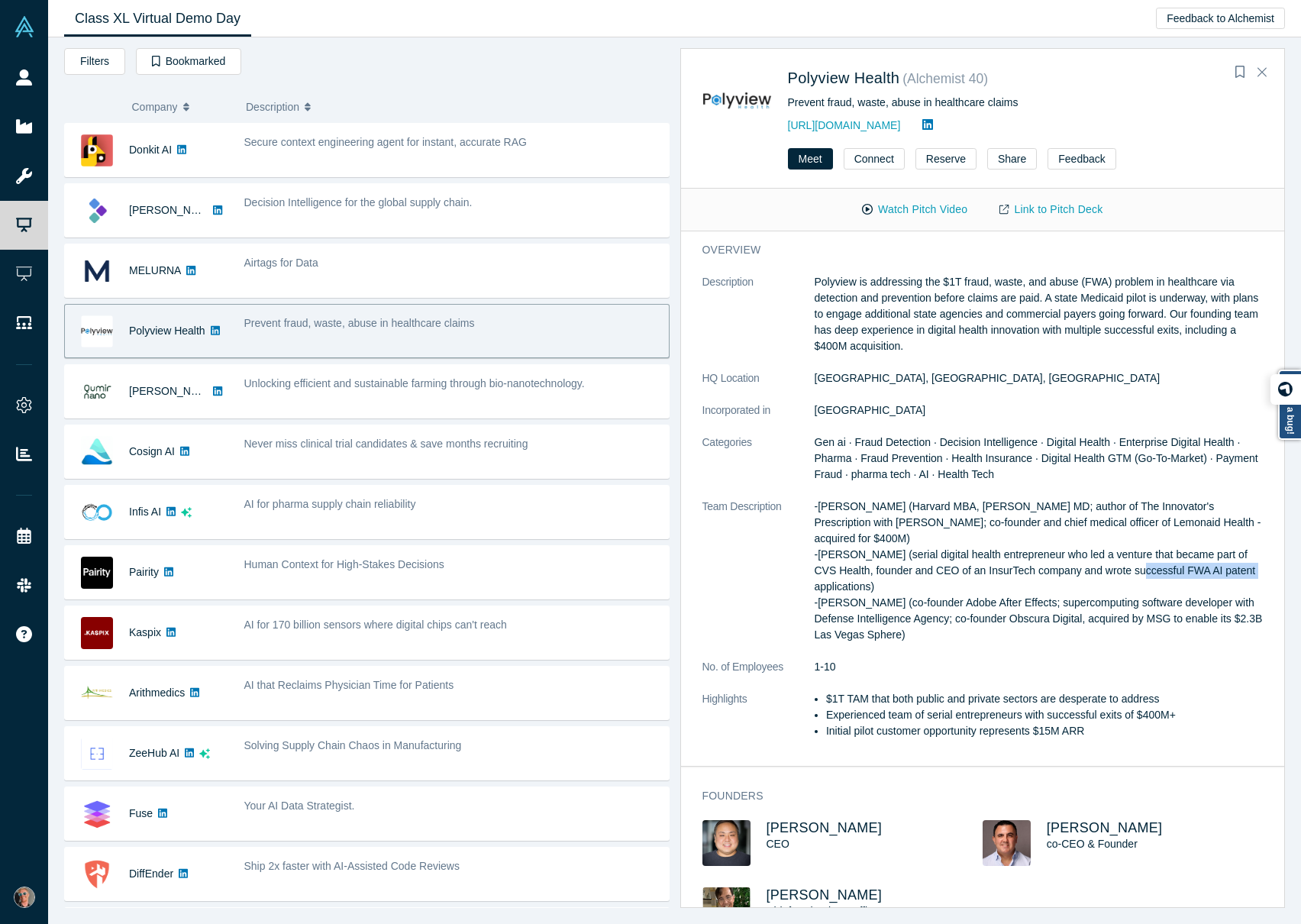
drag, startPoint x: 1115, startPoint y: 571, endPoint x: 1246, endPoint y: 564, distance: 131.2
click at [1099, 564] on p "-[PERSON_NAME] (Harvard MBA, [PERSON_NAME] MD; author of The Innovator's Prescr…" at bounding box center [1039, 571] width 449 height 144
drag, startPoint x: 813, startPoint y: 278, endPoint x: 1113, endPoint y: 649, distance: 477.1
click at [1099, 593] on dl "Description Polyview is addressing the $1T fraud, waste, and abuse (FWA) proble…" at bounding box center [983, 514] width 562 height 481
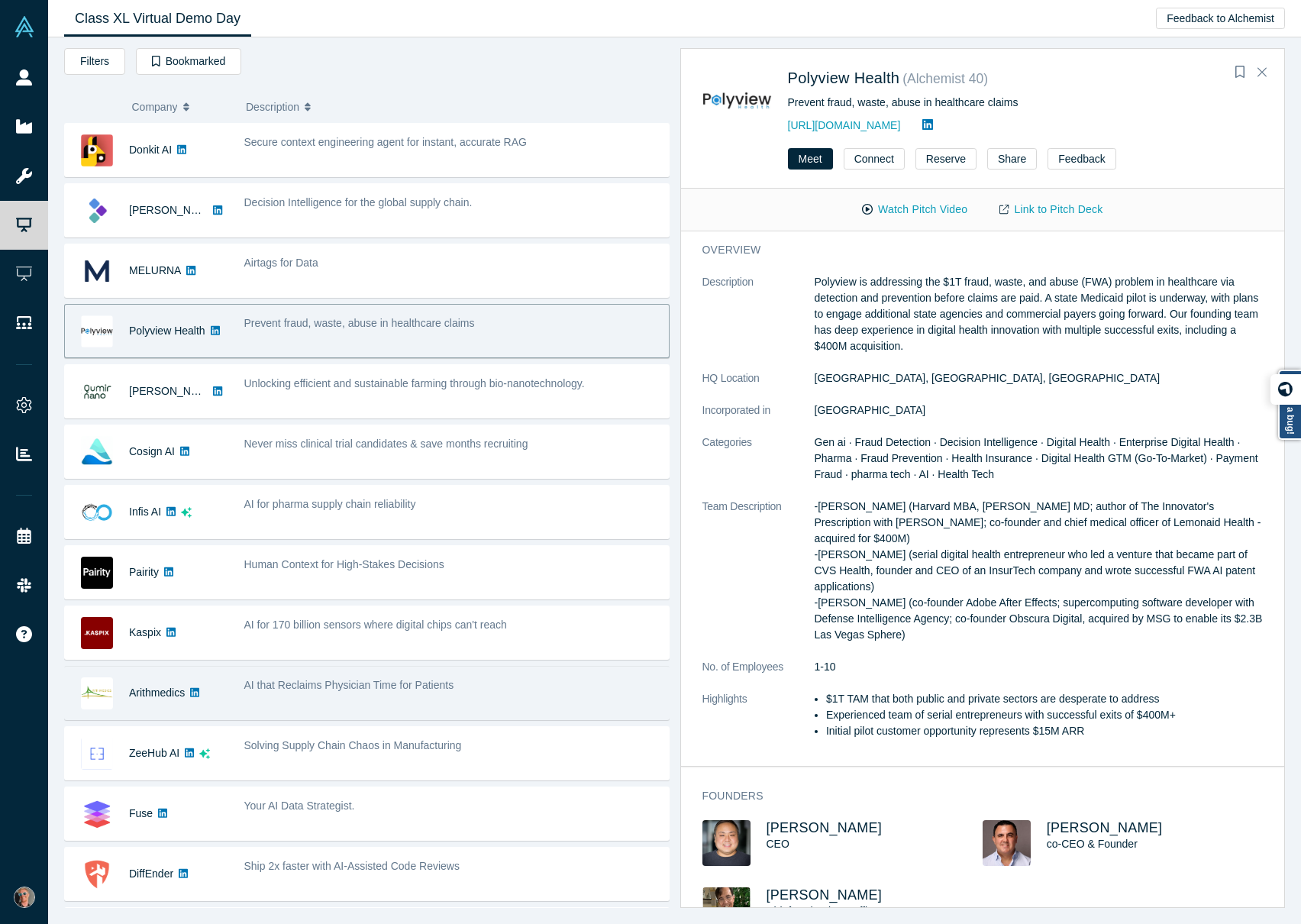
click at [416, 593] on div "AI that Reclaims Physician Time for Patients" at bounding box center [453, 693] width 433 height 48
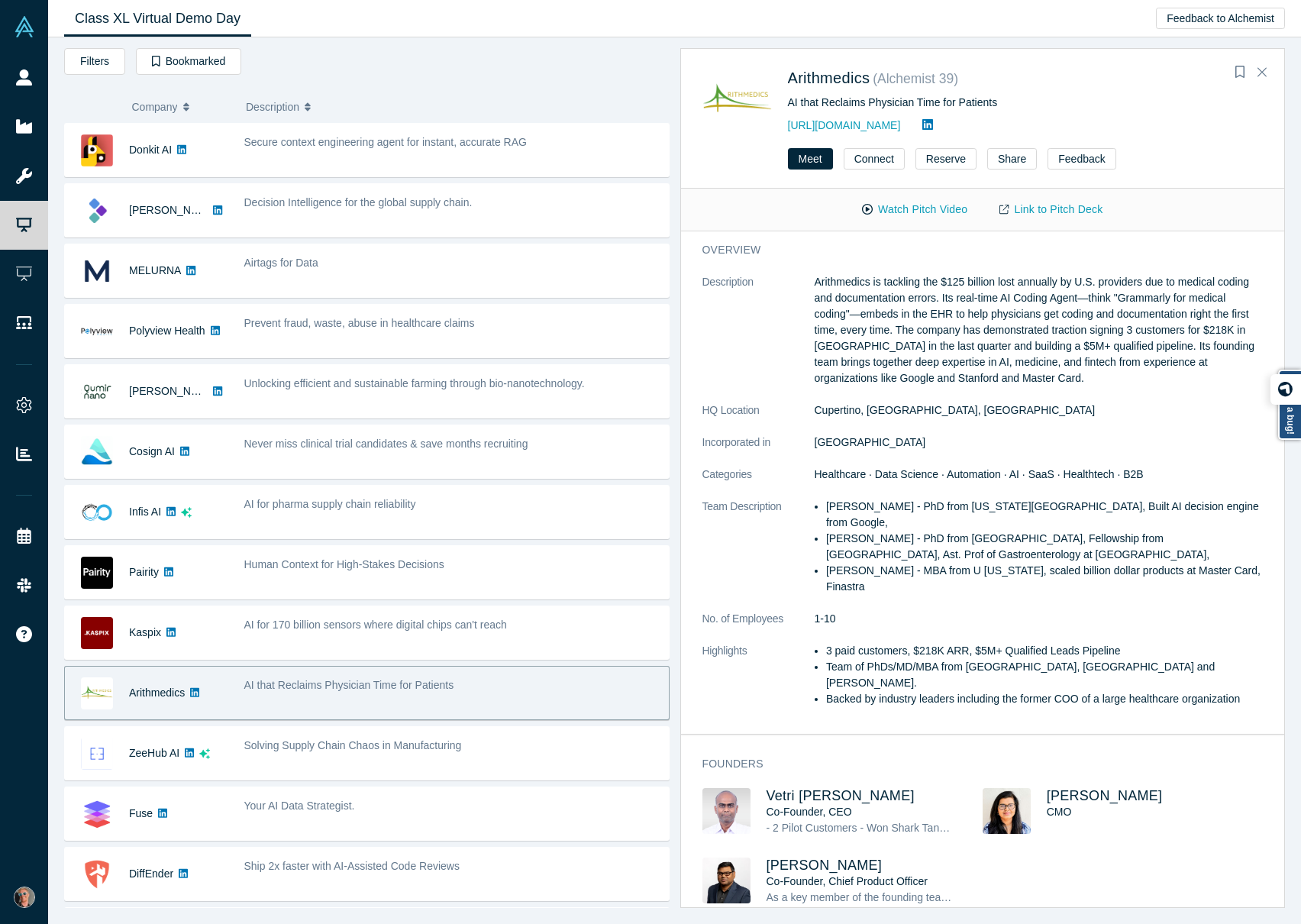
click at [916, 593] on li "3 paid customers, $218K ARR, $5M+ Qualified Leads Pipeline" at bounding box center [1044, 651] width 437 height 16
drag, startPoint x: 912, startPoint y: 635, endPoint x: 1131, endPoint y: 634, distance: 219.0
click at [1099, 593] on li "3 paid customers, $218K ARR, $5M+ Qualified Leads Pipeline" at bounding box center [1044, 651] width 437 height 16
drag, startPoint x: 825, startPoint y: 635, endPoint x: 1159, endPoint y: 630, distance: 334.0
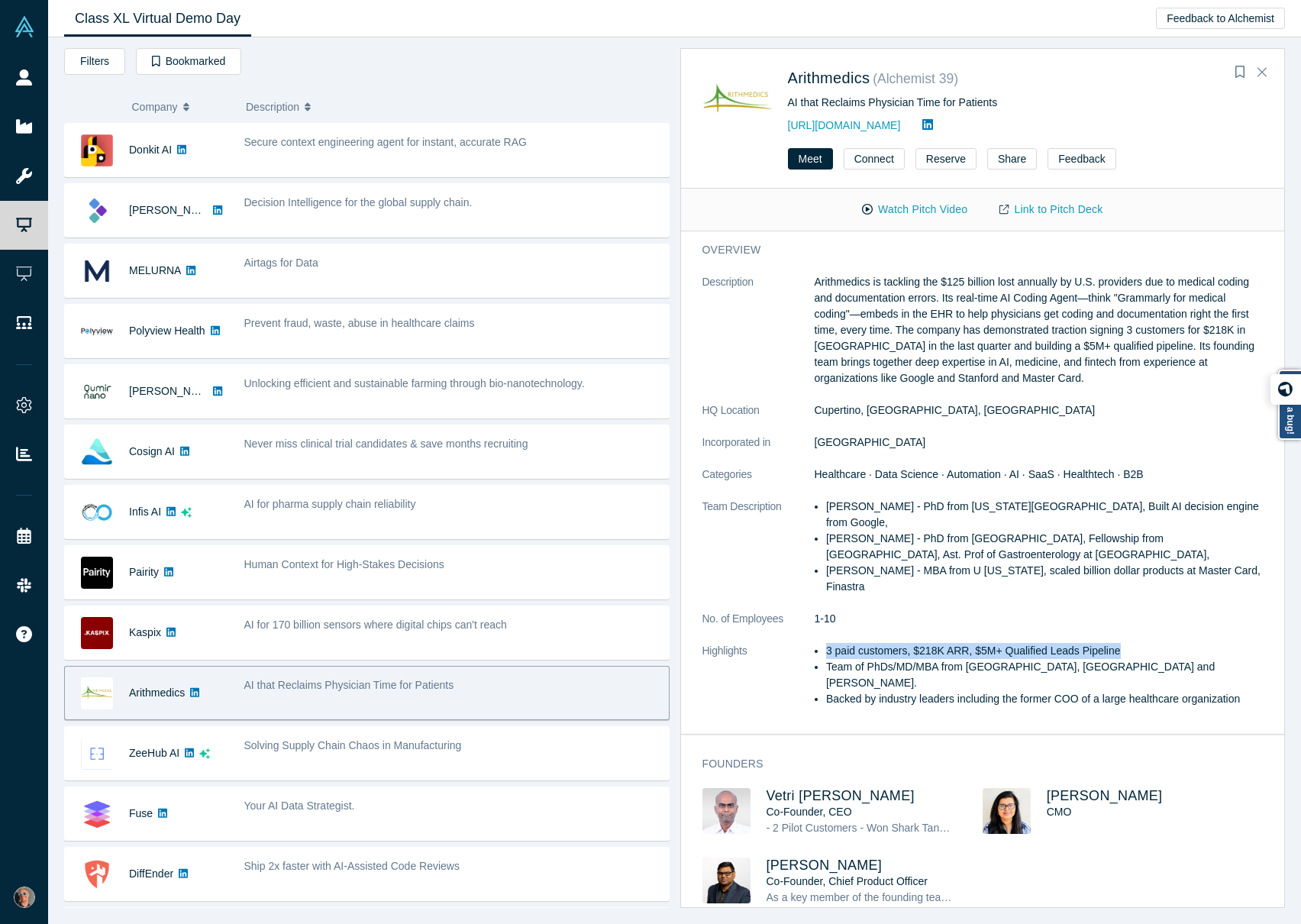
click at [1099, 593] on ul "3 paid customers, $218K ARR, $5M+ Qualified Leads Pipeline Team of PhDs/MD/MBA …" at bounding box center [1039, 675] width 449 height 64
click at [1099, 593] on li "3 paid customers, $218K ARR, $5M+ Qualified Leads Pipeline" at bounding box center [1044, 651] width 437 height 16
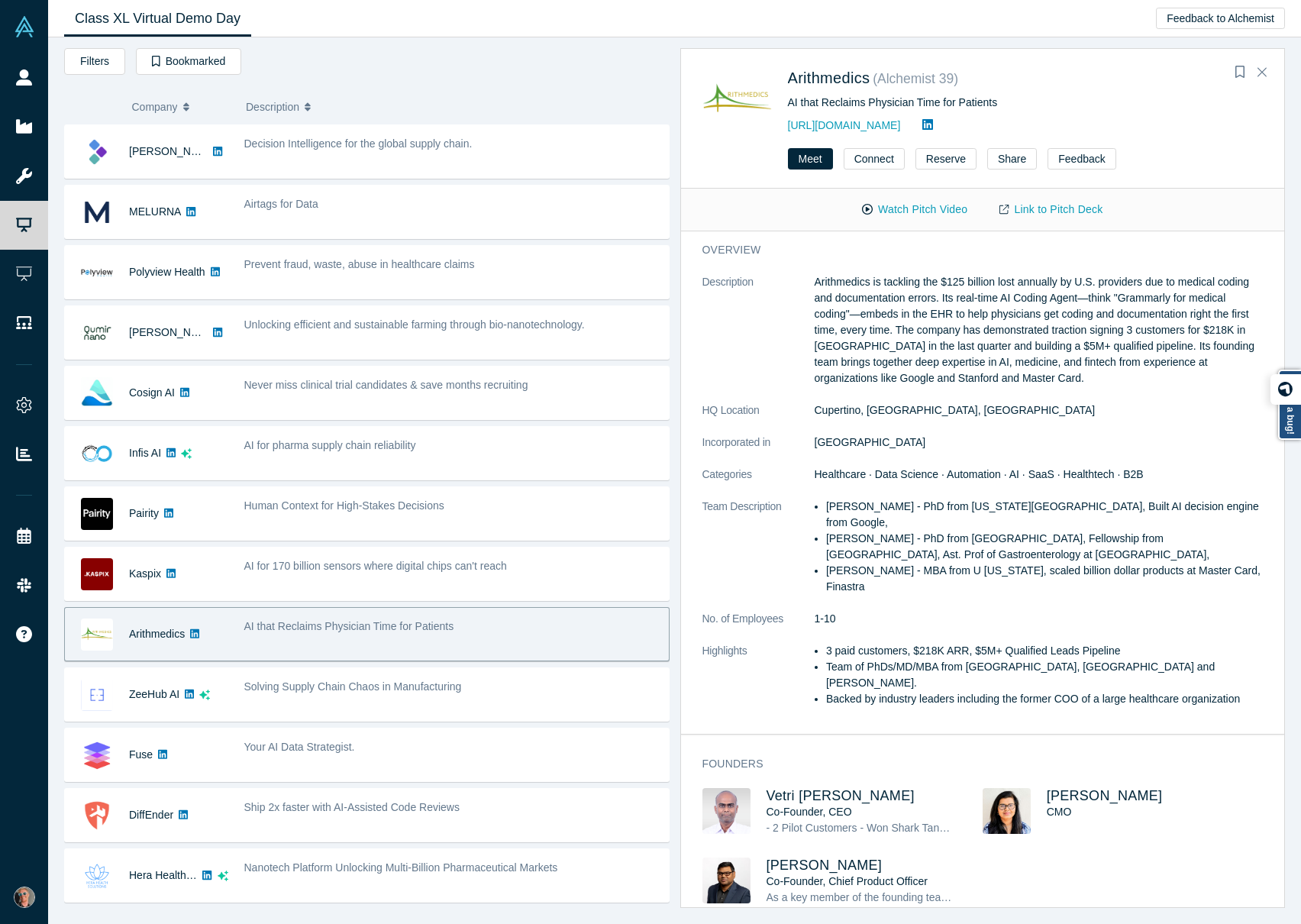
scroll to position [79, 0]
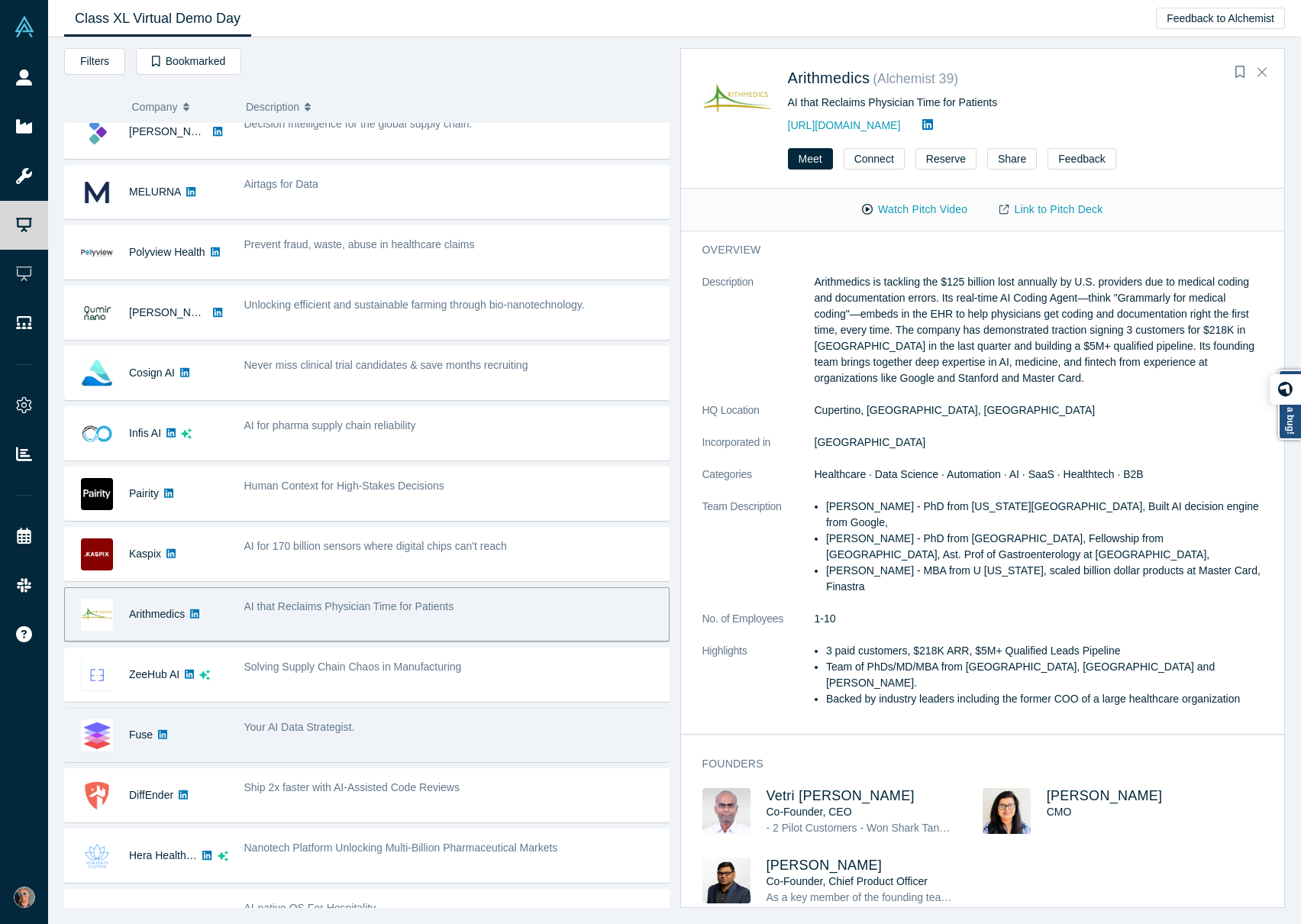
click at [310, 593] on span "Your AI Data Strategist." at bounding box center [299, 726] width 111 height 12
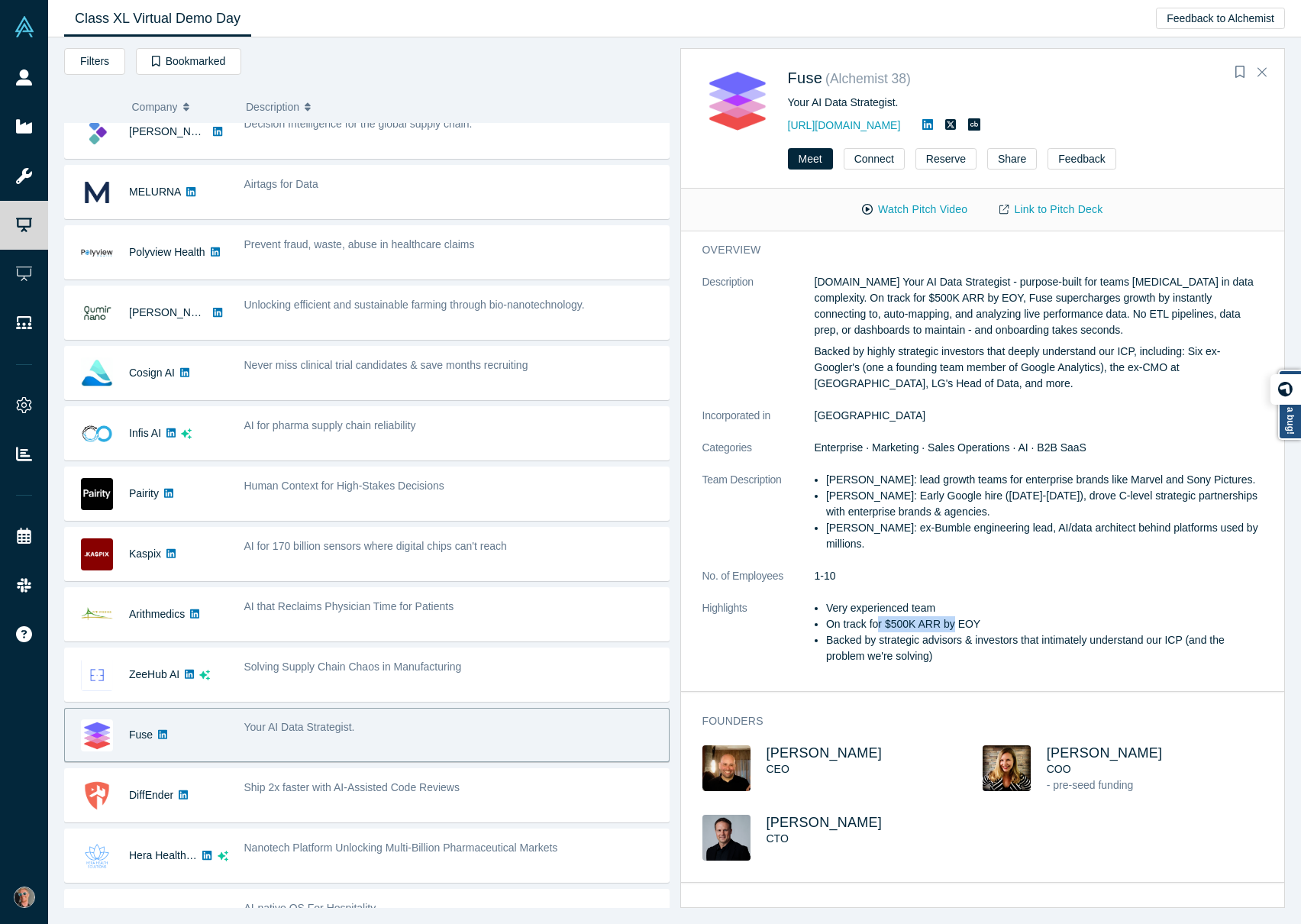
drag, startPoint x: 877, startPoint y: 624, endPoint x: 955, endPoint y: 619, distance: 78.2
click at [955, 593] on li "On track for $500K ARR by EOY" at bounding box center [1044, 625] width 437 height 16
click at [1008, 593] on li "On track for $500K ARR by EOY" at bounding box center [1044, 625] width 437 height 16
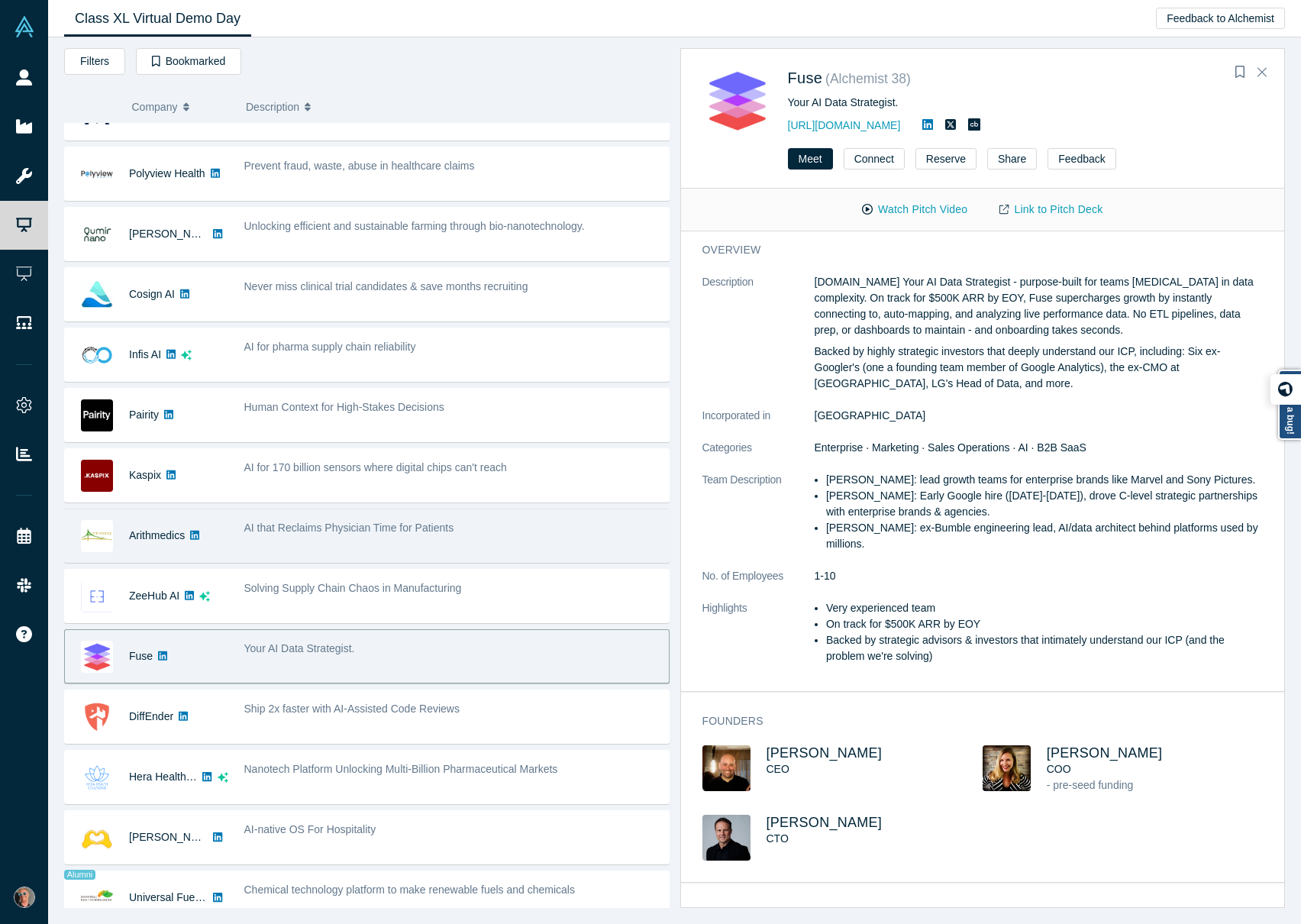
scroll to position [177, 0]
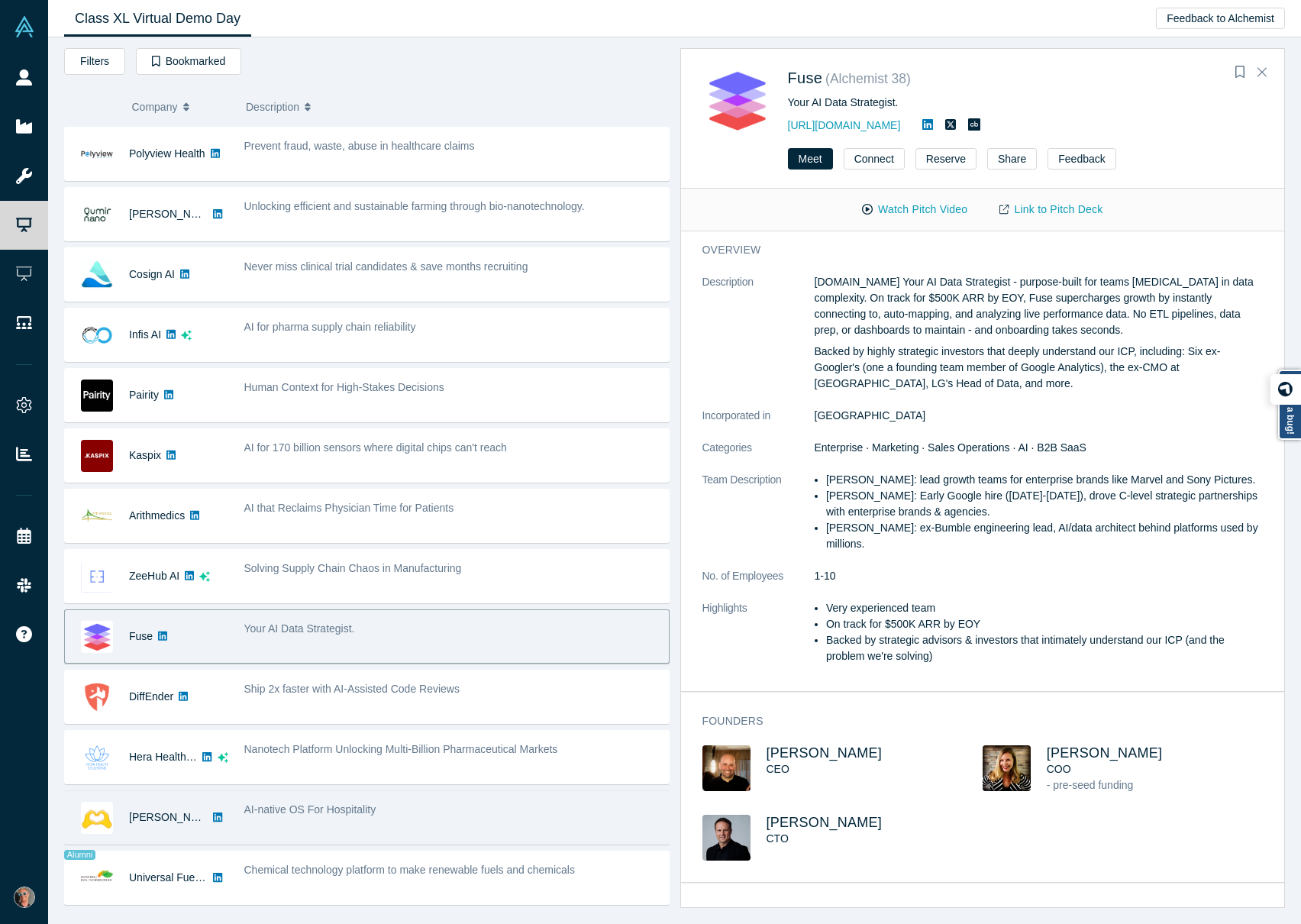
click at [436, 593] on div "AI-native OS For Hospitality" at bounding box center [453, 810] width 417 height 16
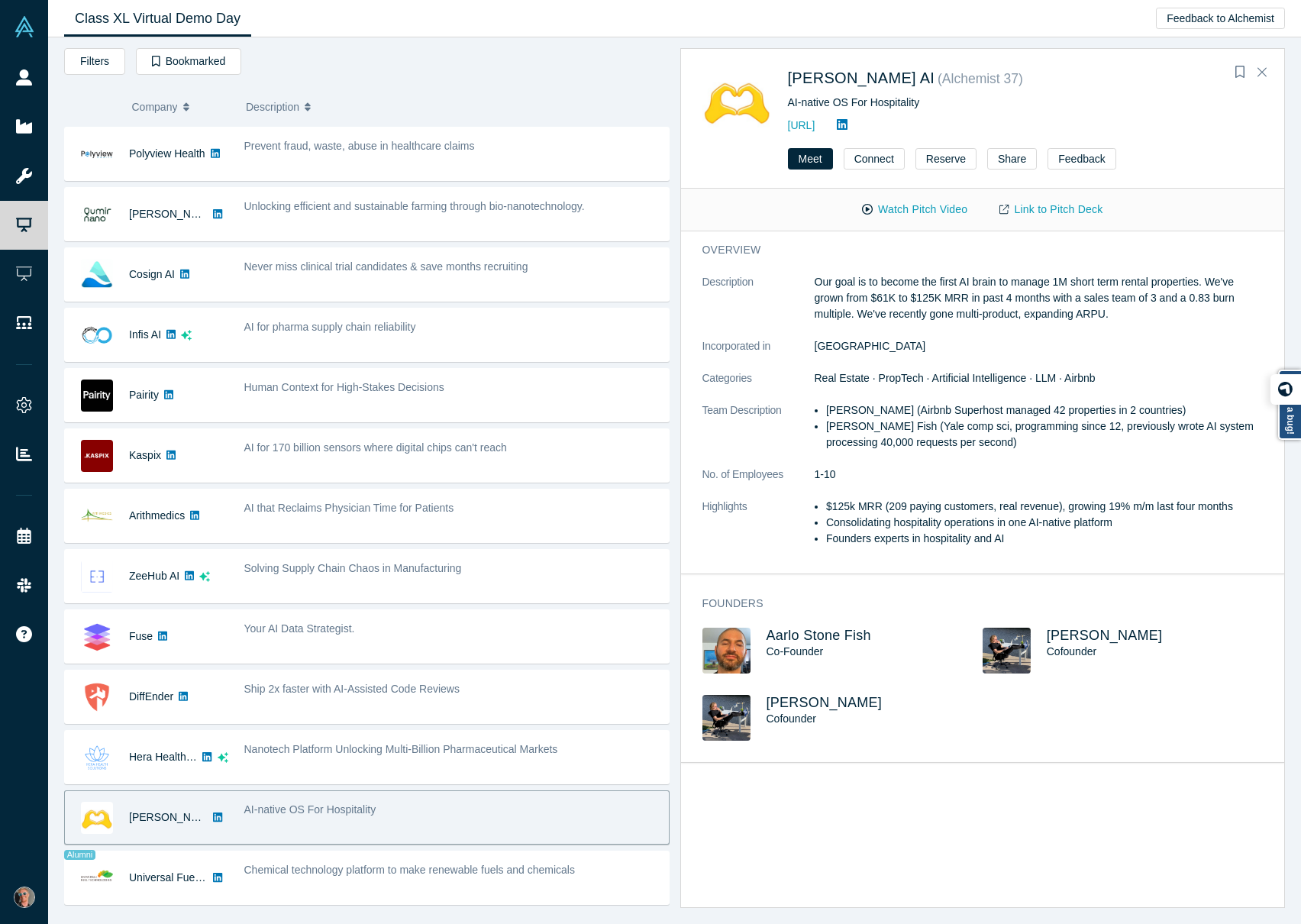
click at [828, 508] on li "$125k MRR (209 paying customers, real revenue), growing 19% m/m last four months" at bounding box center [1044, 507] width 437 height 16
drag, startPoint x: 831, startPoint y: 508, endPoint x: 1187, endPoint y: 511, distance: 356.0
click at [1099, 511] on li "$125k MRR (209 paying customers, real revenue), growing 19% m/m last four months" at bounding box center [1044, 507] width 437 height 16
drag, startPoint x: 839, startPoint y: 296, endPoint x: 1087, endPoint y: 313, distance: 248.6
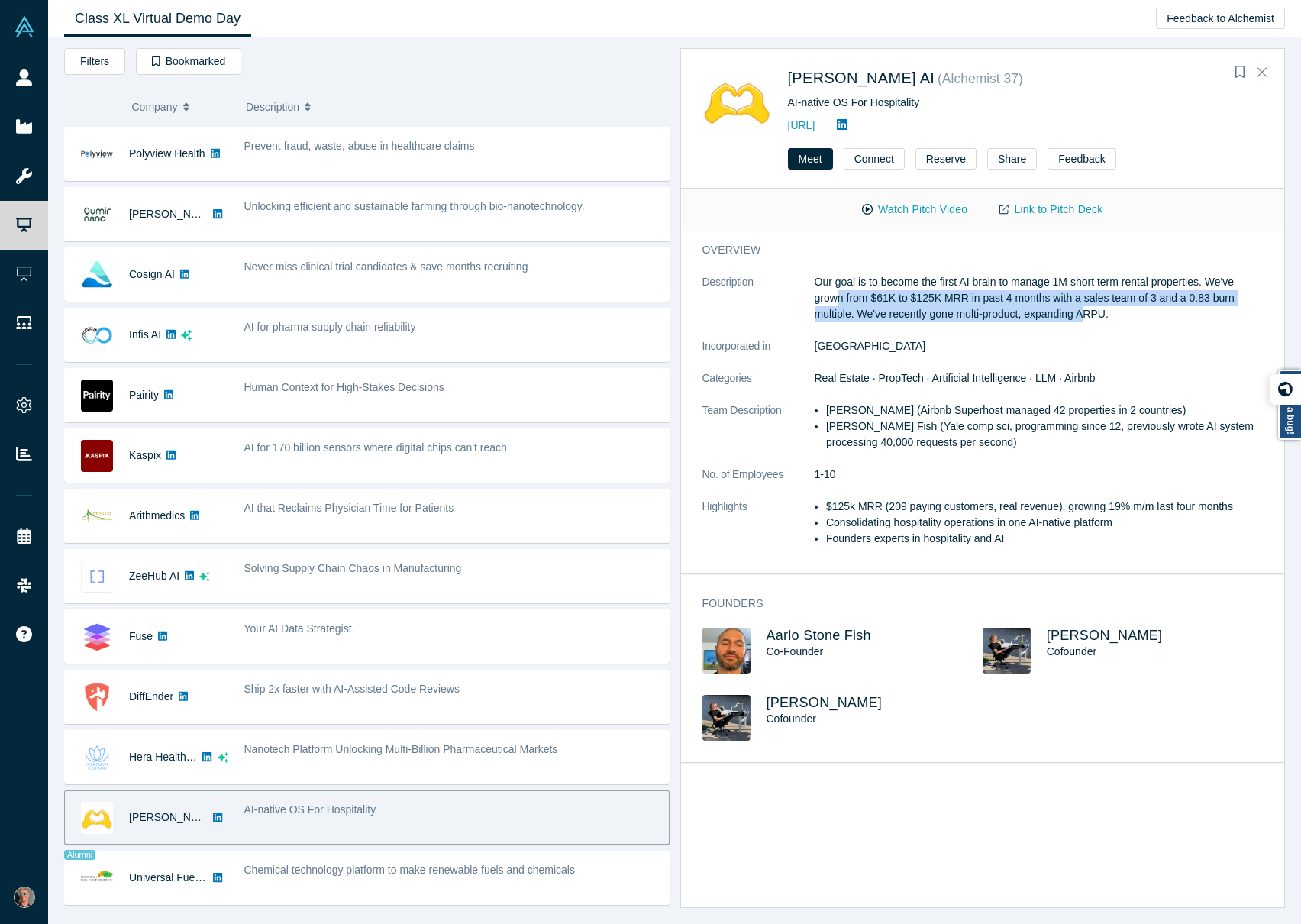
click at [1087, 313] on p "Our goal is to become the first AI brain to manage 1M short term rental propert…" at bounding box center [1039, 298] width 449 height 48
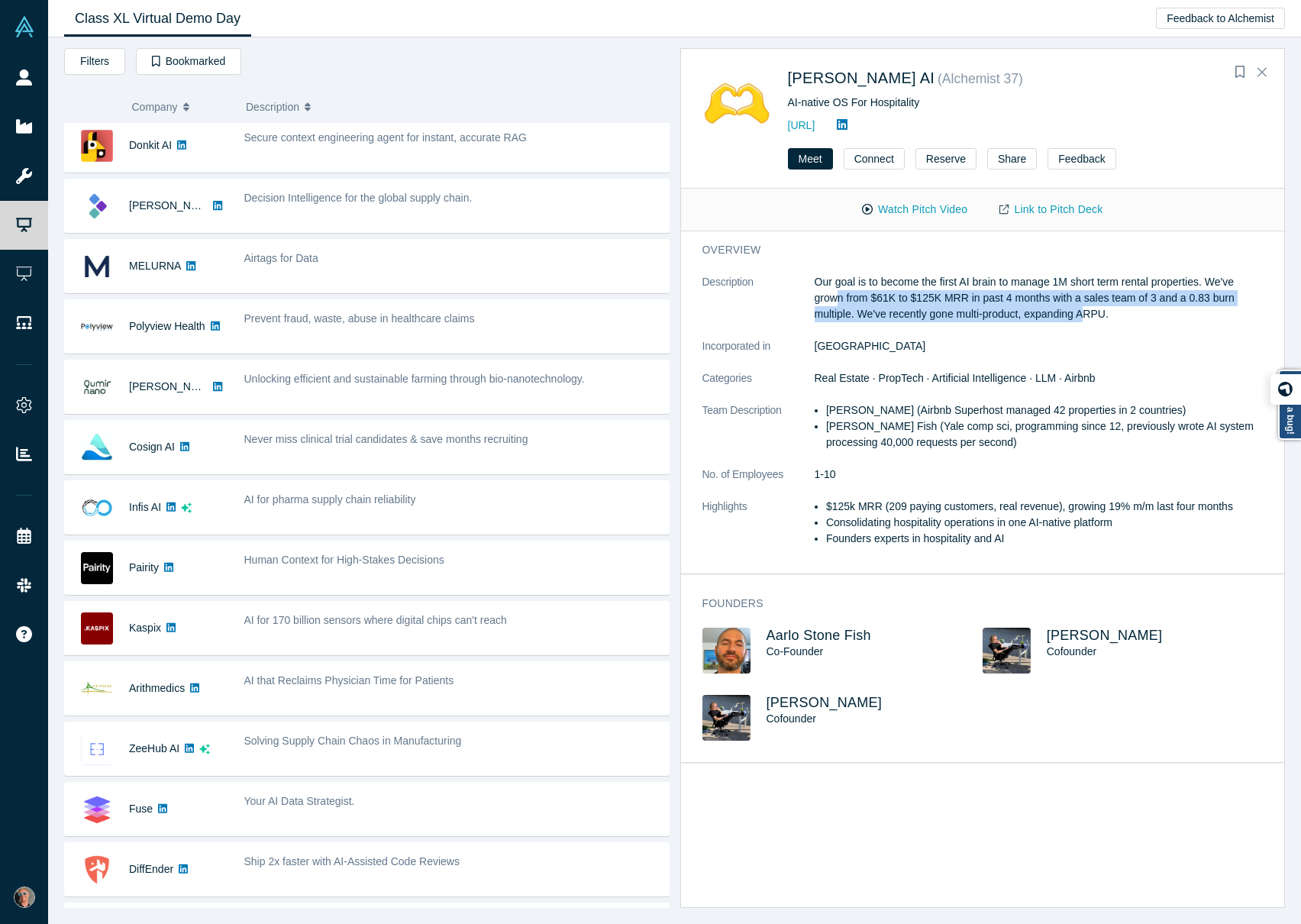
scroll to position [0, 0]
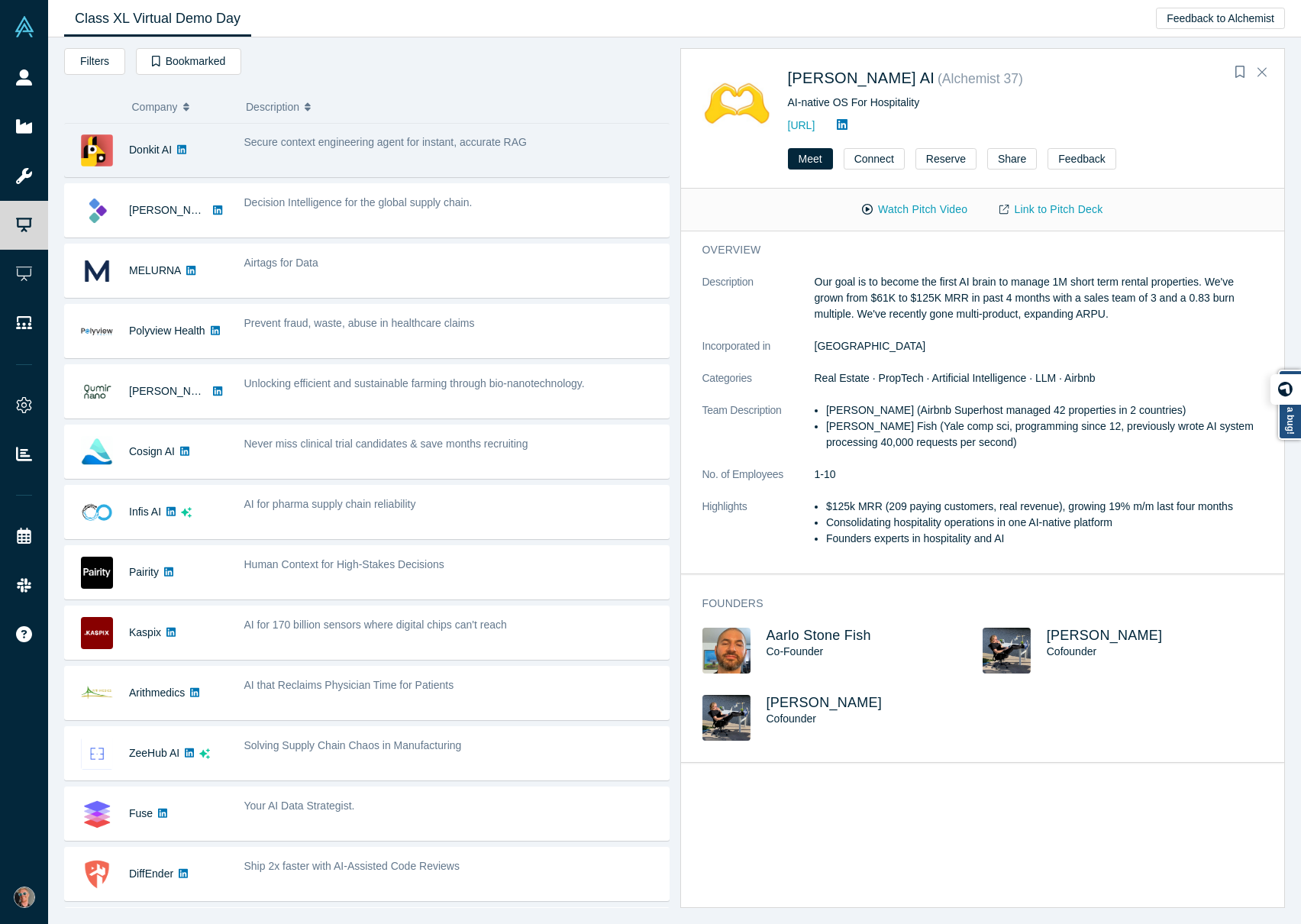
click at [463, 141] on span "Secure context engineering agent for instant, accurate RAG" at bounding box center [385, 142] width 283 height 12
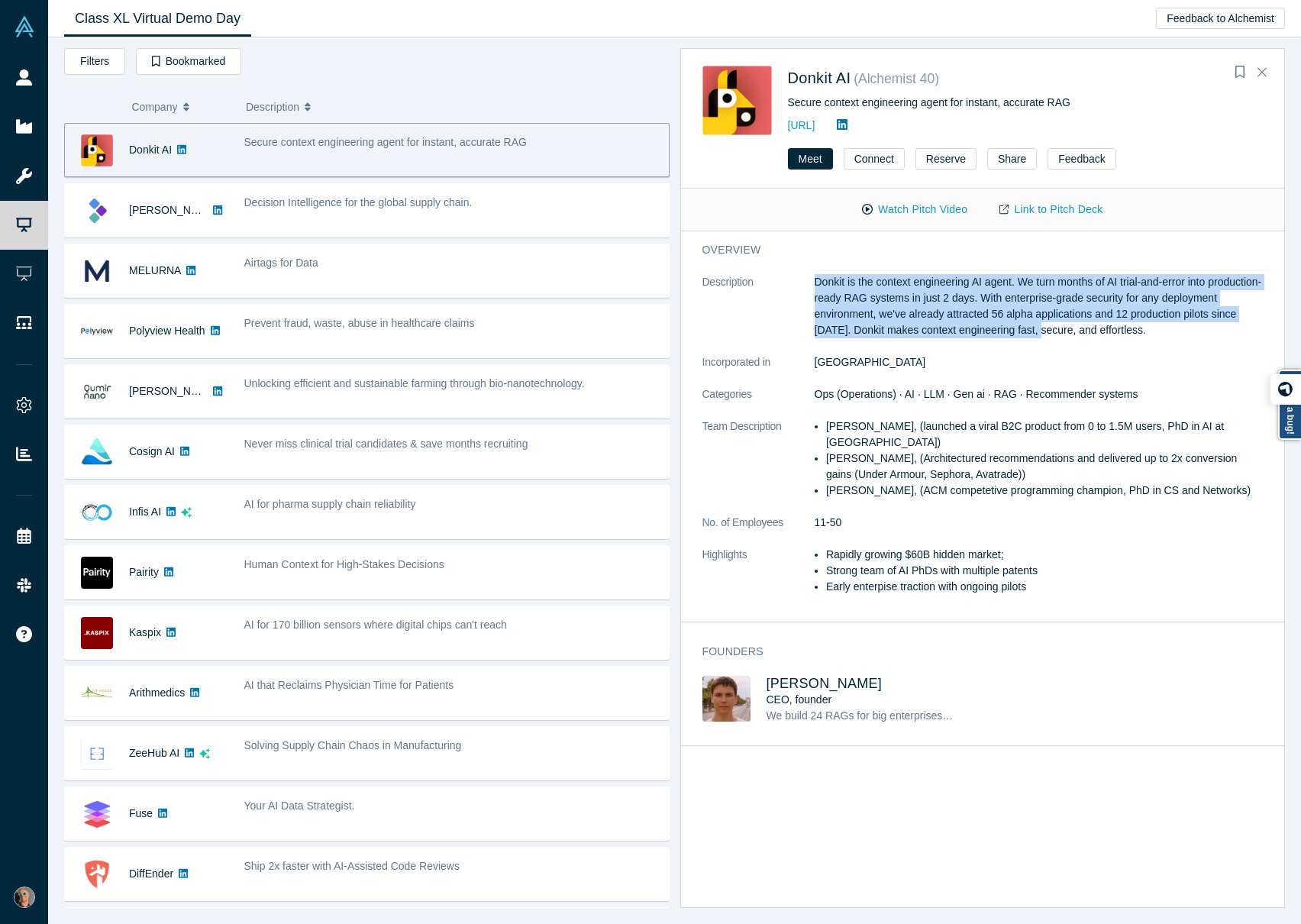
drag, startPoint x: 809, startPoint y: 280, endPoint x: 1106, endPoint y: 333, distance: 301.7
click at [1099, 333] on dl "Description Donkit is the context engineering AI agent. We turn months of AI tr…" at bounding box center [983, 442] width 562 height 337
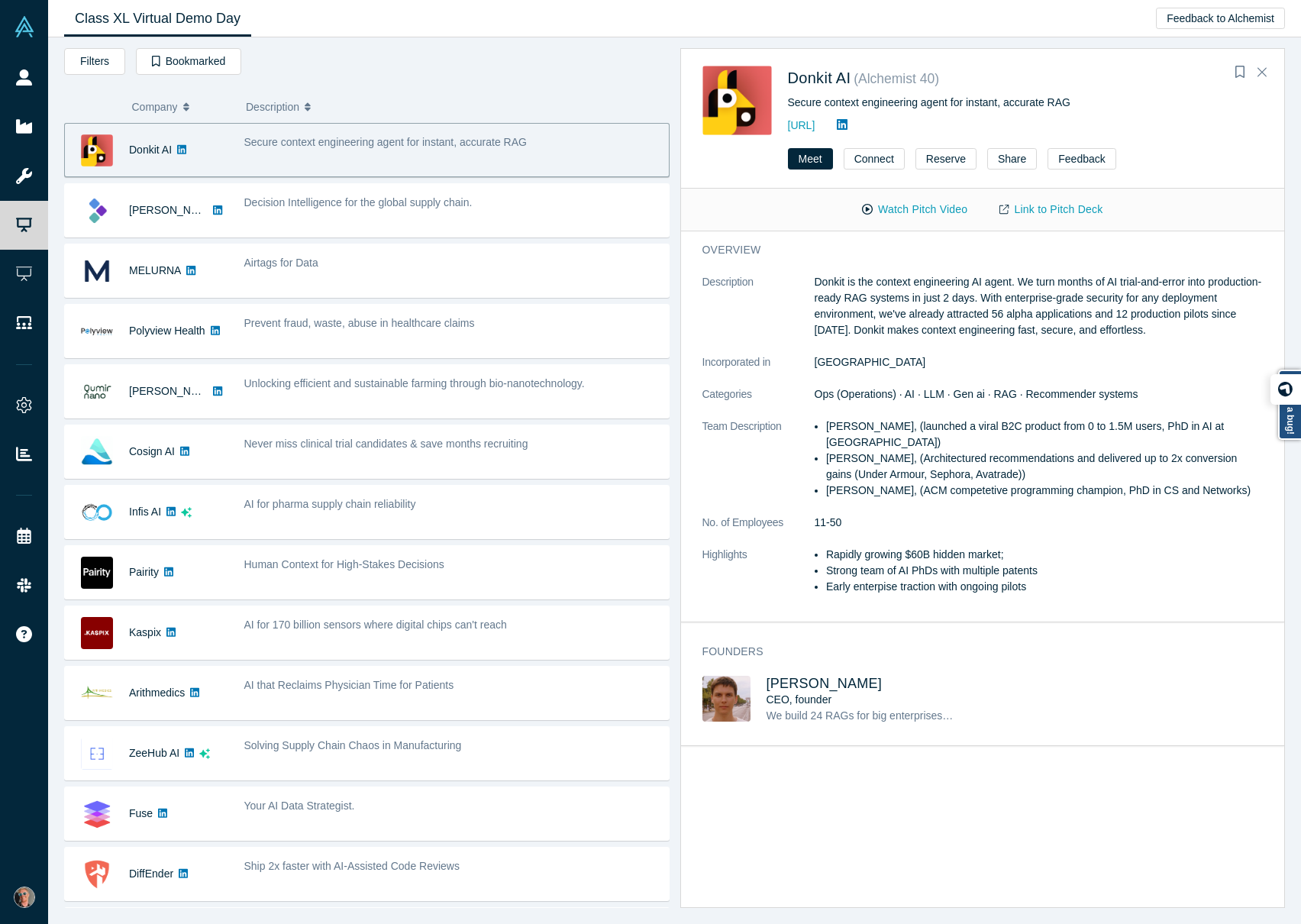
click at [1099, 326] on p "Donkit is the context engineering AI agent. We turn months of AI trial-and-erro…" at bounding box center [1039, 306] width 449 height 64
drag, startPoint x: 1235, startPoint y: 329, endPoint x: 1022, endPoint y: 284, distance: 217.7
click at [1022, 284] on p "Donkit is the context engineering AI agent. We turn months of AI trial-and-erro…" at bounding box center [1039, 306] width 449 height 64
click at [846, 554] on li "Rapidly growing $60B hidden market;" at bounding box center [1044, 555] width 437 height 16
drag, startPoint x: 826, startPoint y: 555, endPoint x: 1053, endPoint y: 591, distance: 229.8
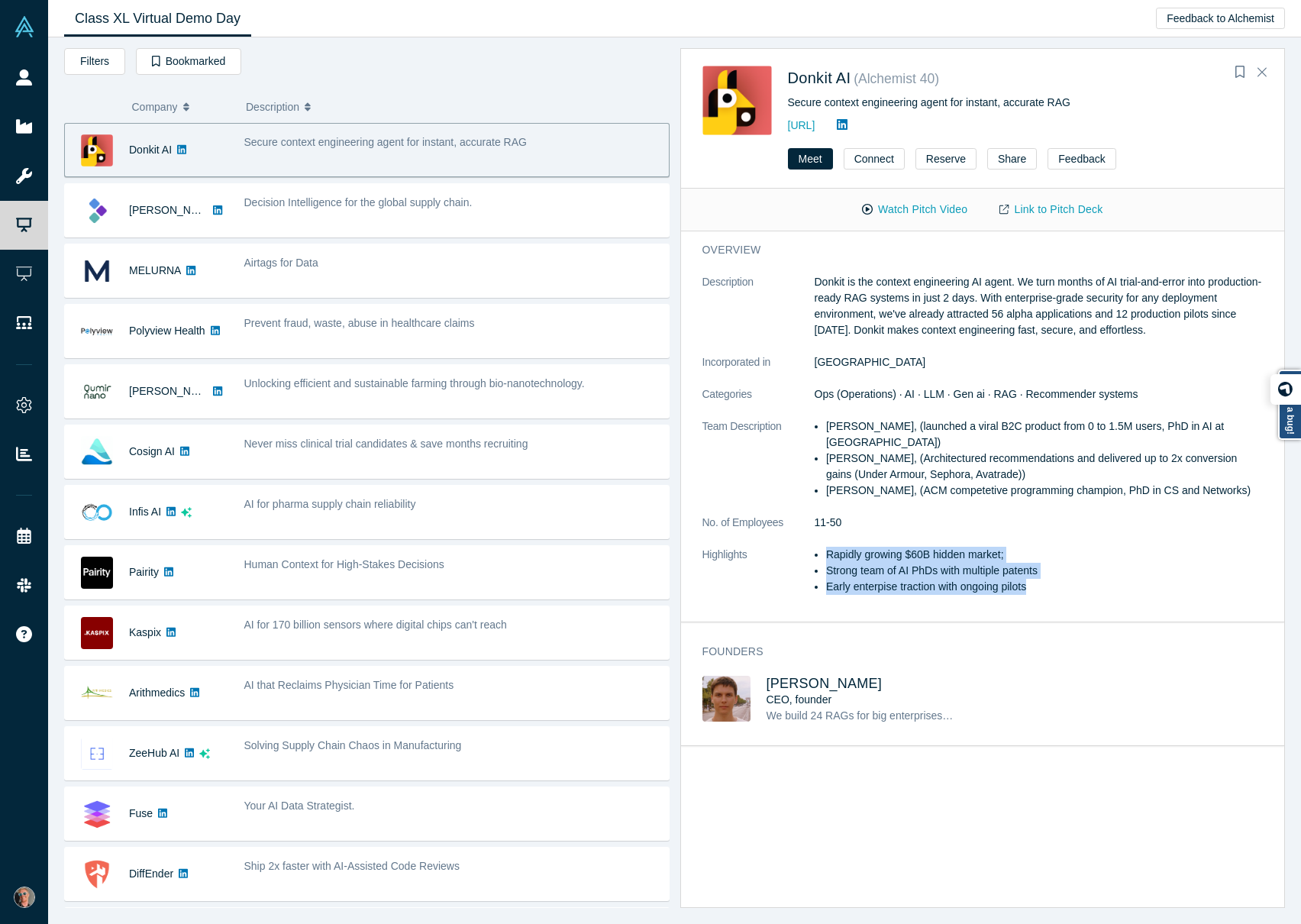
click at [1053, 591] on ul "Rapidly growing $60B hidden market; Strong team of AI PhDs with multiple patent…" at bounding box center [1039, 571] width 449 height 48
click at [1053, 591] on li "Early enterpise traction with ongoing pilots" at bounding box center [1044, 587] width 437 height 16
drag, startPoint x: 1054, startPoint y: 587, endPoint x: 820, endPoint y: 589, distance: 234.0
click at [820, 589] on ul "Rapidly growing $60B hidden market; Strong team of AI PhDs with multiple patent…" at bounding box center [1039, 571] width 449 height 48
click at [872, 357] on dd "[GEOGRAPHIC_DATA]" at bounding box center [1039, 362] width 449 height 16
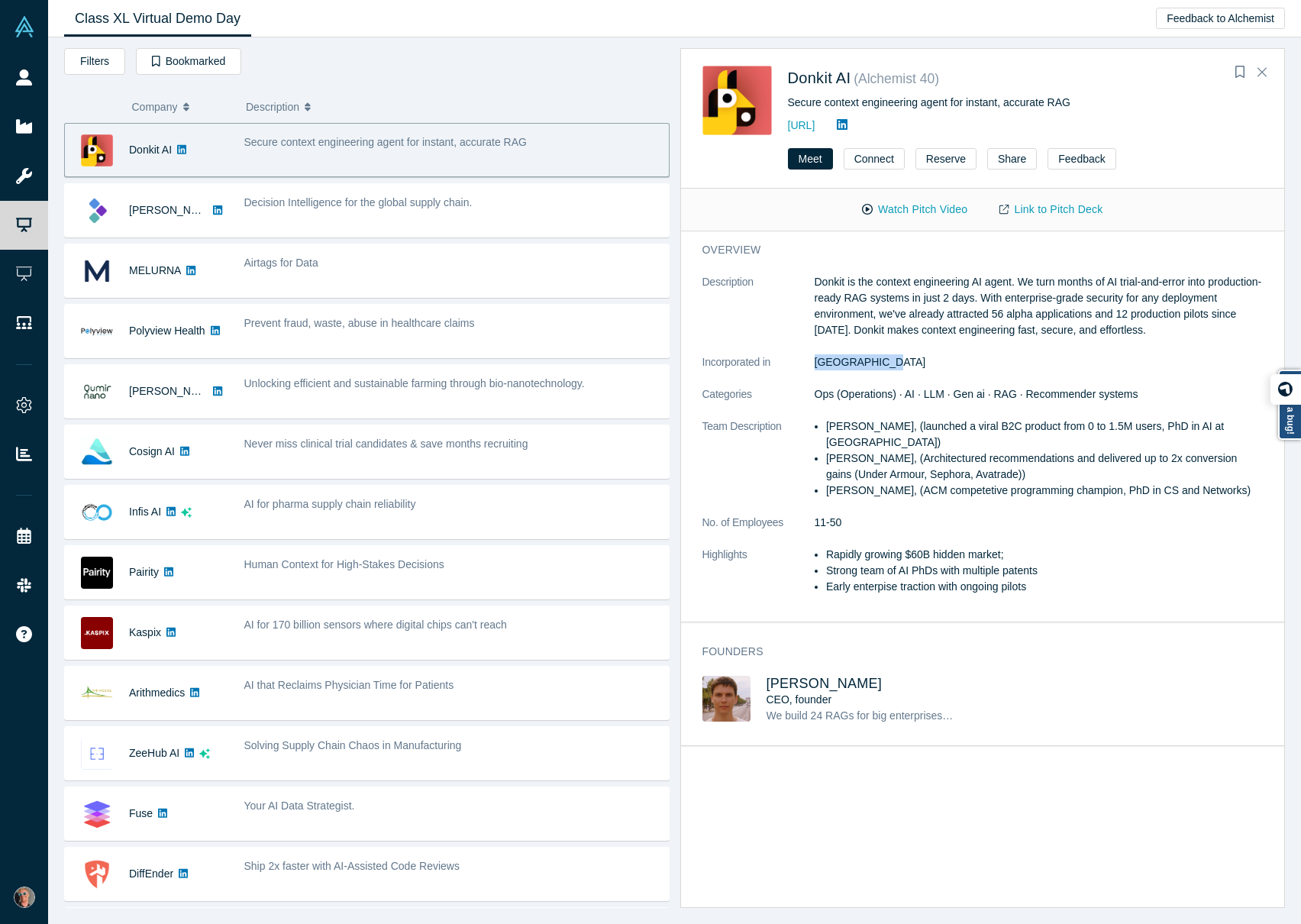
drag, startPoint x: 882, startPoint y: 362, endPoint x: 778, endPoint y: 369, distance: 104.2
click at [778, 369] on dl "Description Donkit is the context engineering AI agent. We turn months of AI tr…" at bounding box center [983, 442] width 562 height 337
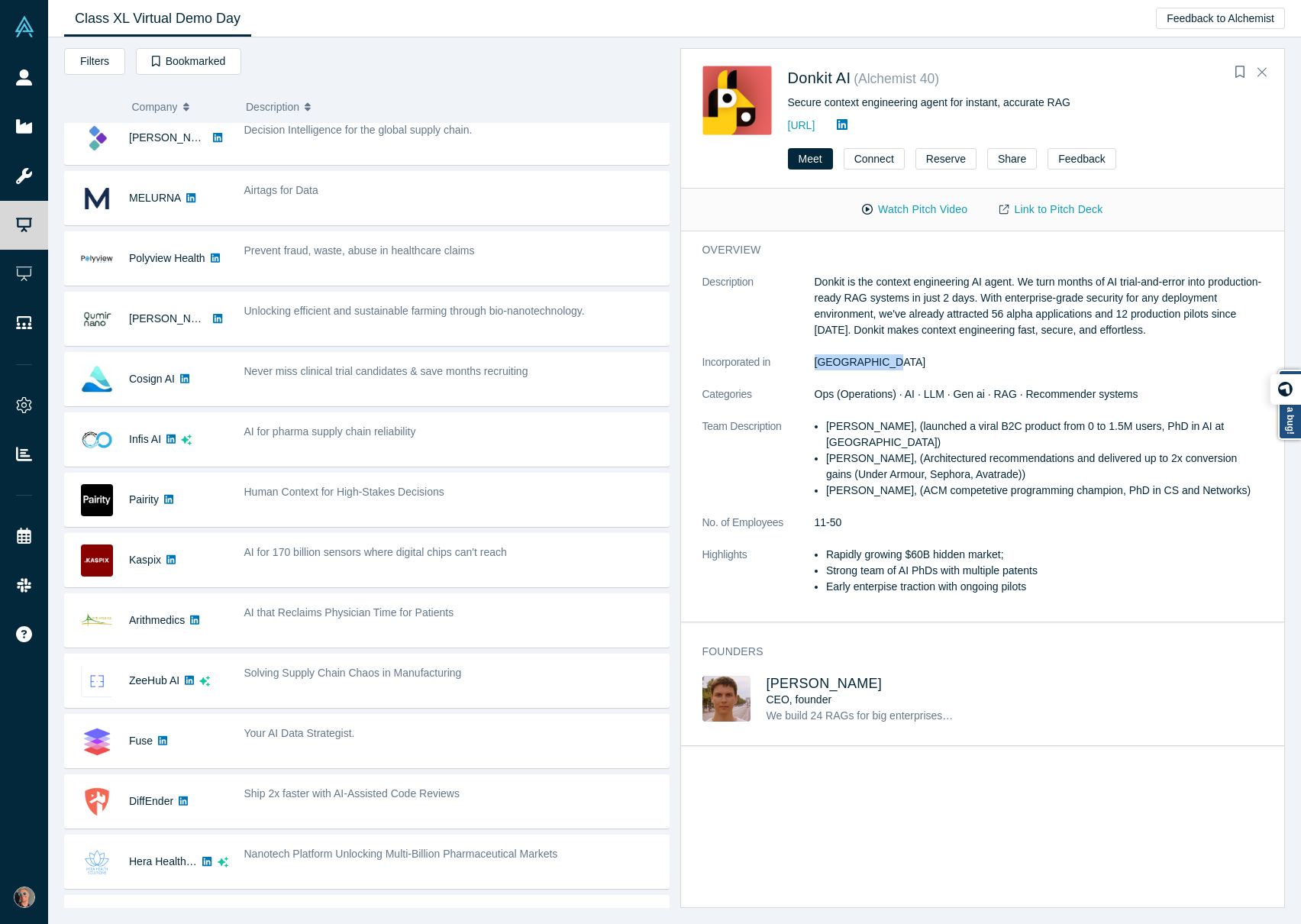
scroll to position [179, 0]
